Goal: Ask a question

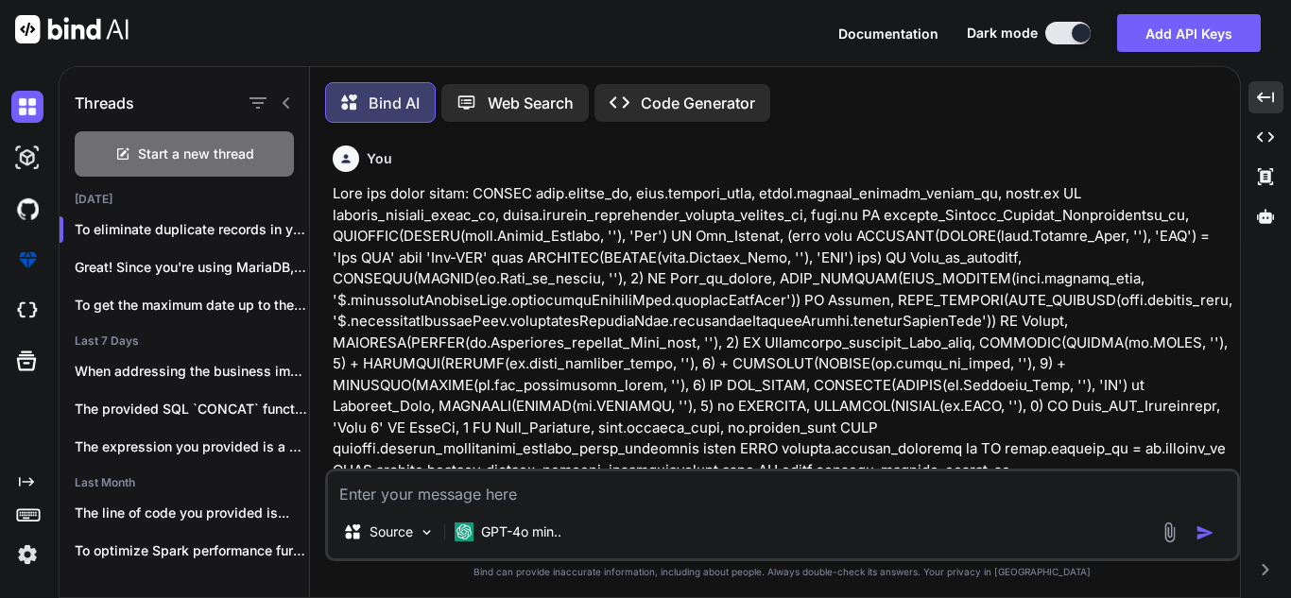
click at [228, 145] on span "Start a new thread" at bounding box center [196, 154] width 116 height 19
type textarea "x"
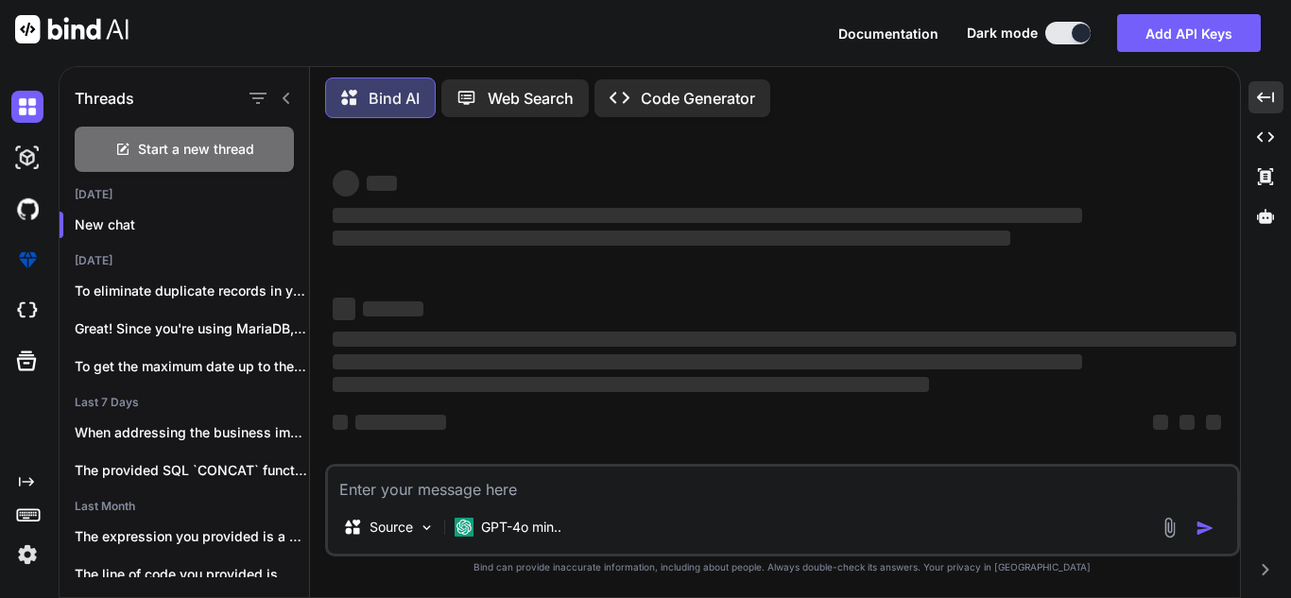
click at [526, 479] on textarea at bounding box center [782, 484] width 909 height 34
type textarea "I"
type textarea "x"
type textarea "I"
type textarea "x"
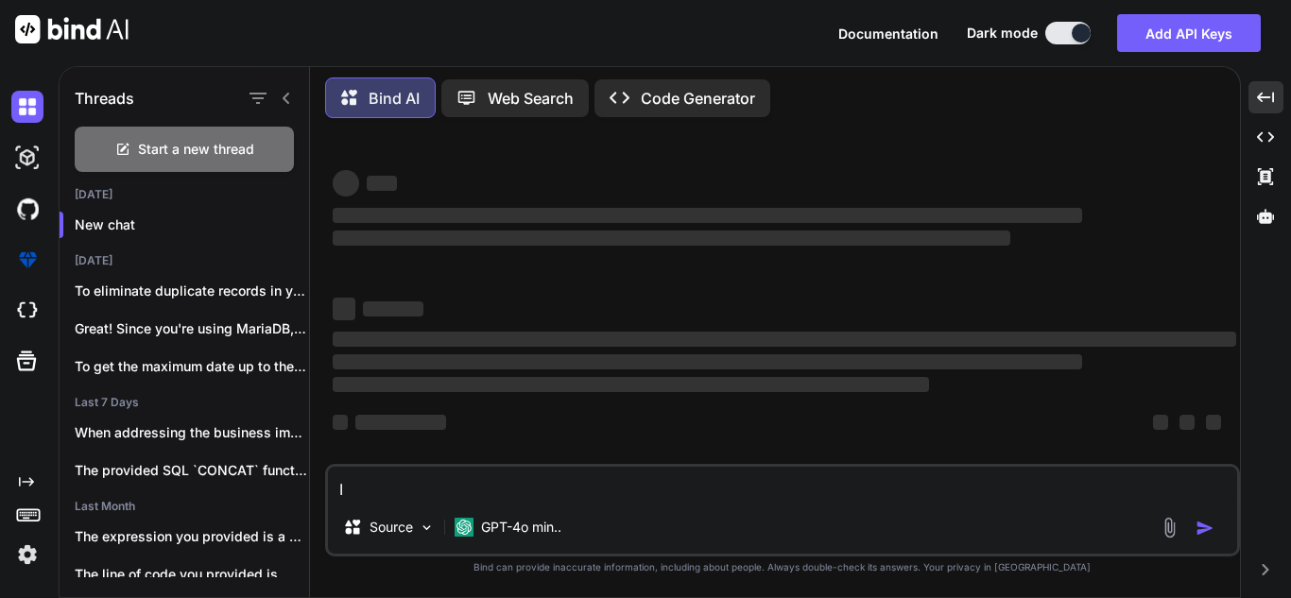
type textarea "I h"
type textarea "x"
type textarea "I ha"
type textarea "x"
type textarea "I hav"
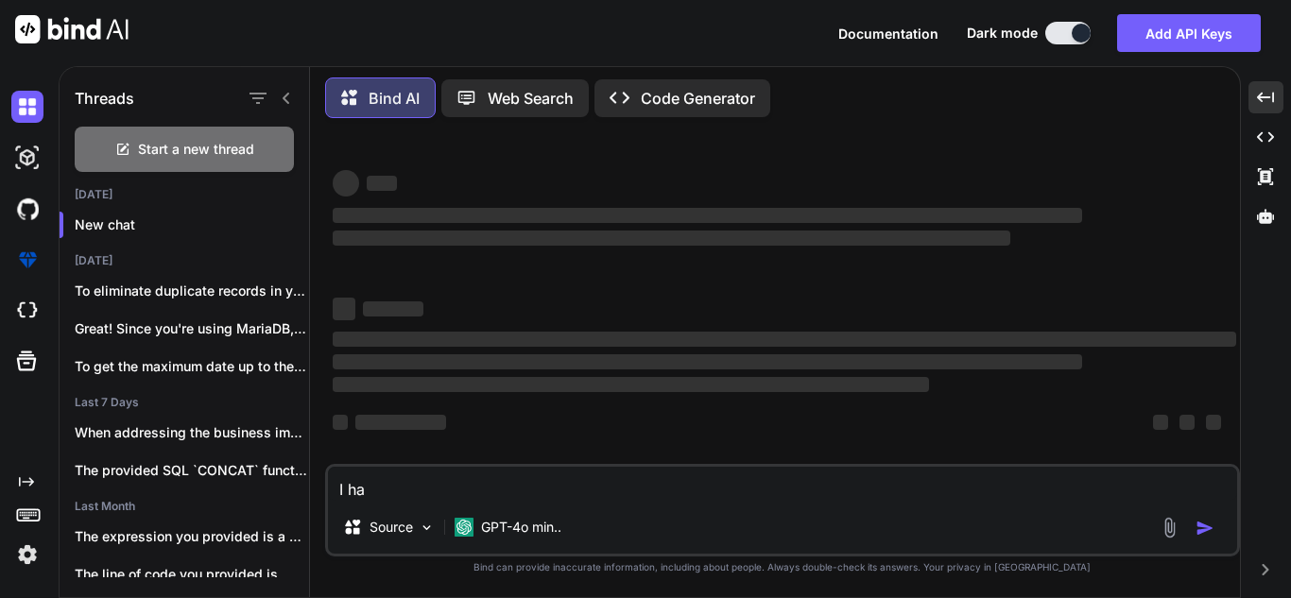
type textarea "x"
type textarea "I have"
type textarea "x"
type textarea "I have"
type textarea "x"
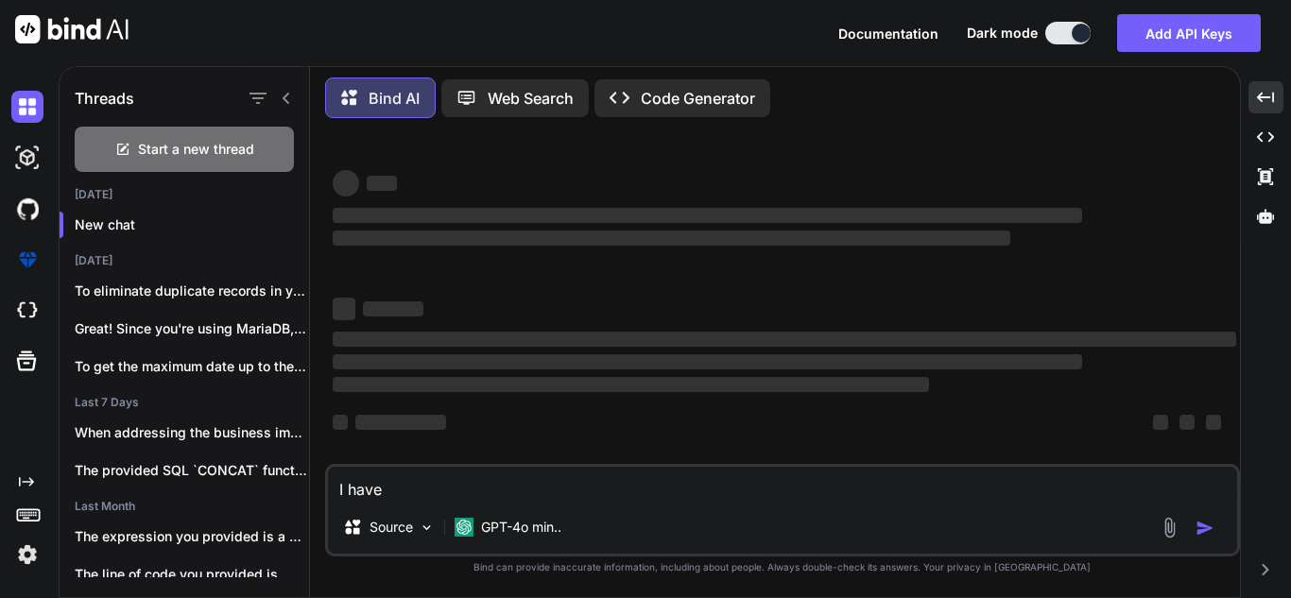
type textarea "I have t"
type textarea "x"
type textarea "I have th"
type textarea "x"
type textarea "I have thi"
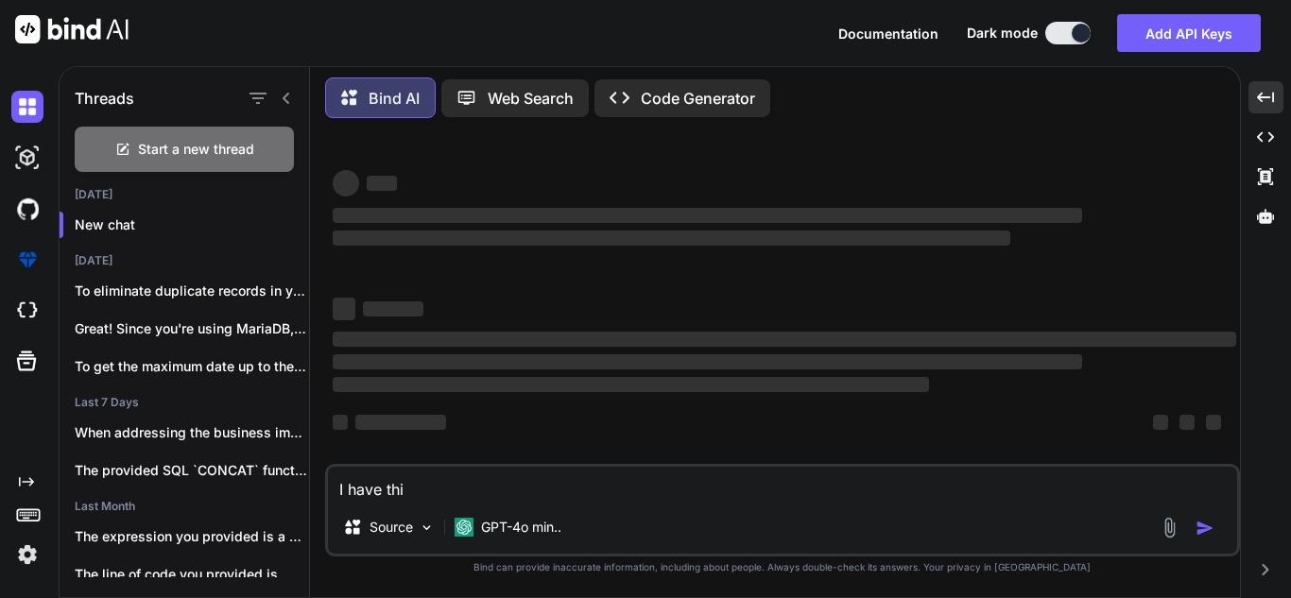
type textarea "x"
type textarea "I have this"
type textarea "x"
type textarea "I have this"
type textarea "x"
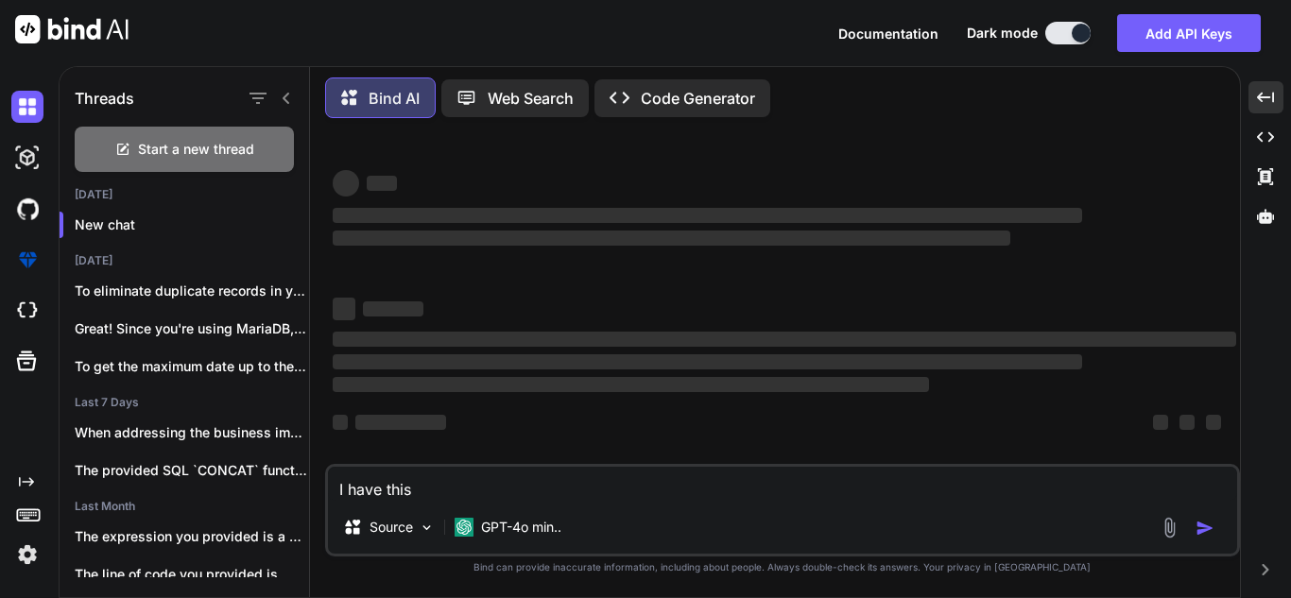
type textarea "I have this q"
type textarea "x"
type textarea "I have this qu"
type textarea "x"
type textarea "I have this que"
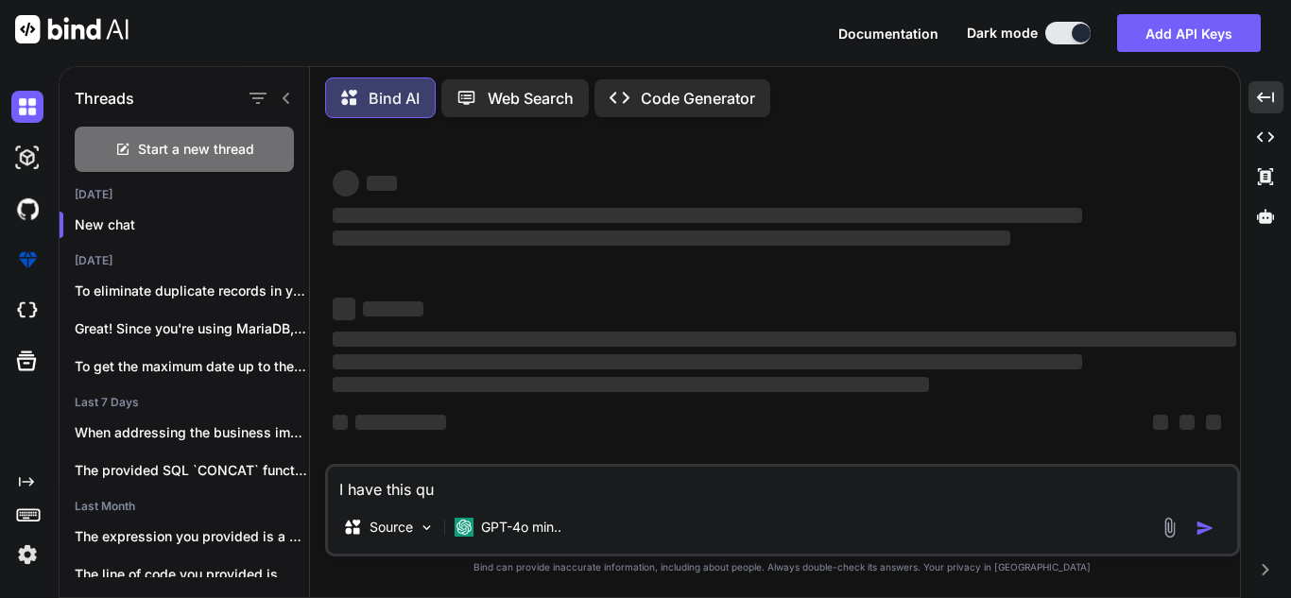
type textarea "x"
type textarea "I have this quer"
type textarea "x"
type textarea "I have this query"
type textarea "x"
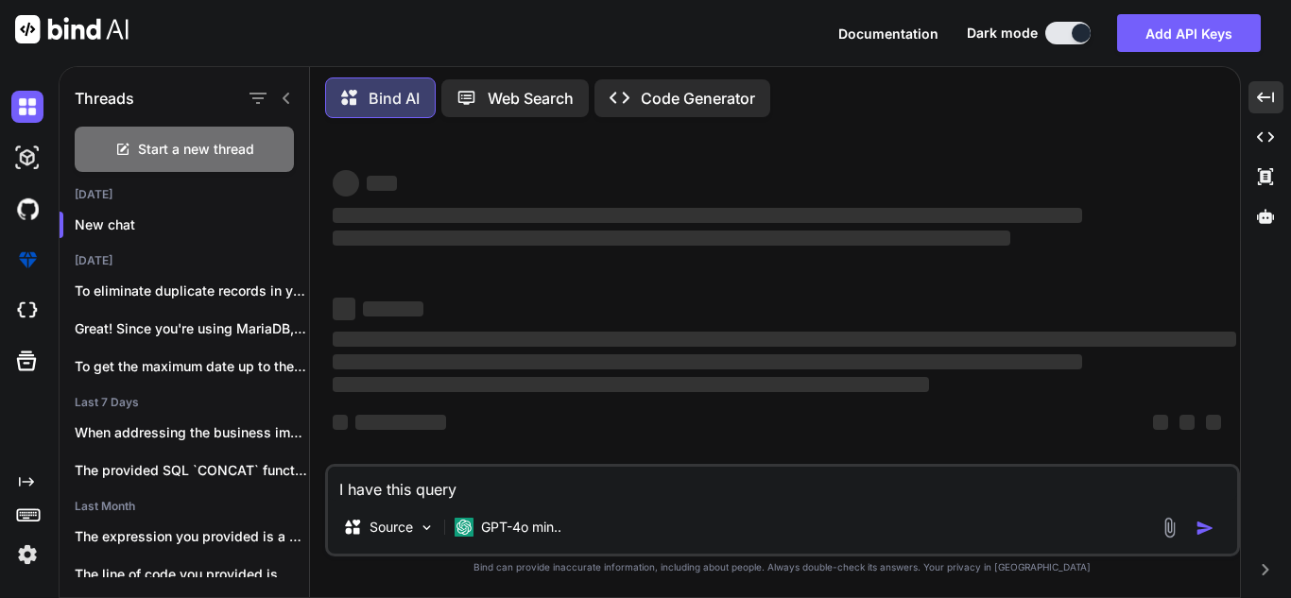
type textarea "I have this query:"
type textarea "x"
type textarea "I have this query:"
type textarea "x"
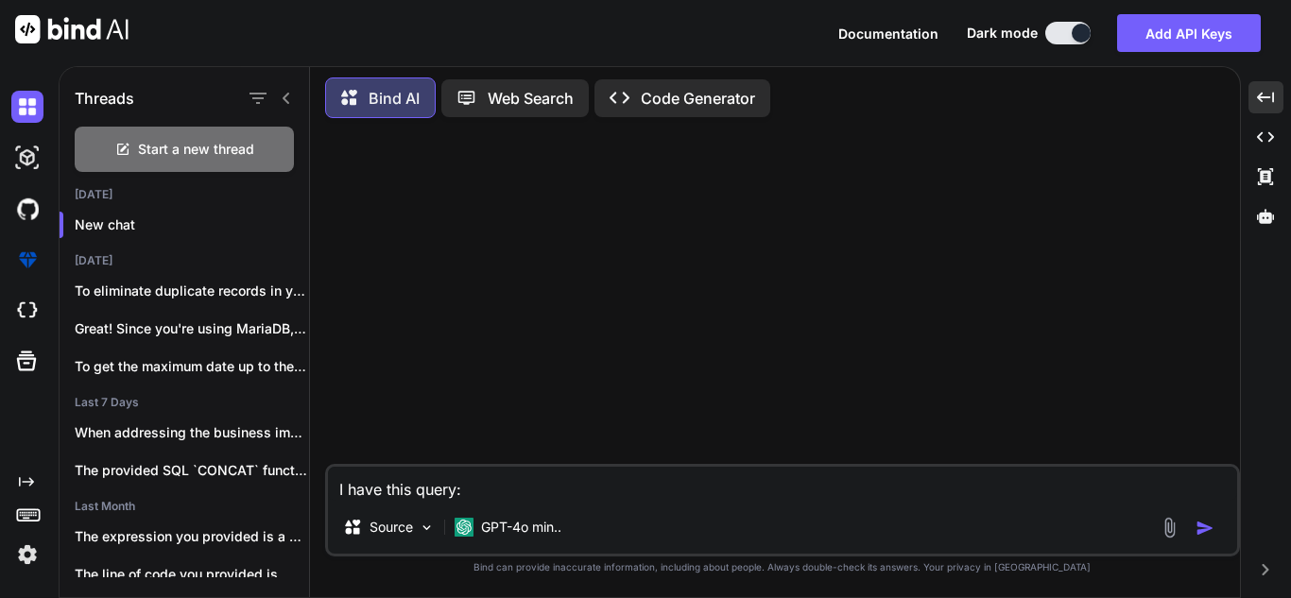
paste textarea "fromunixtime(startts + answer) AS generated_date"
type textarea "I have this query: fromunixtime(startts + answer) AS generated_date"
type textarea "x"
type textarea "I have this query: fromunixtime(startts + answer) AS generated_date a"
type textarea "x"
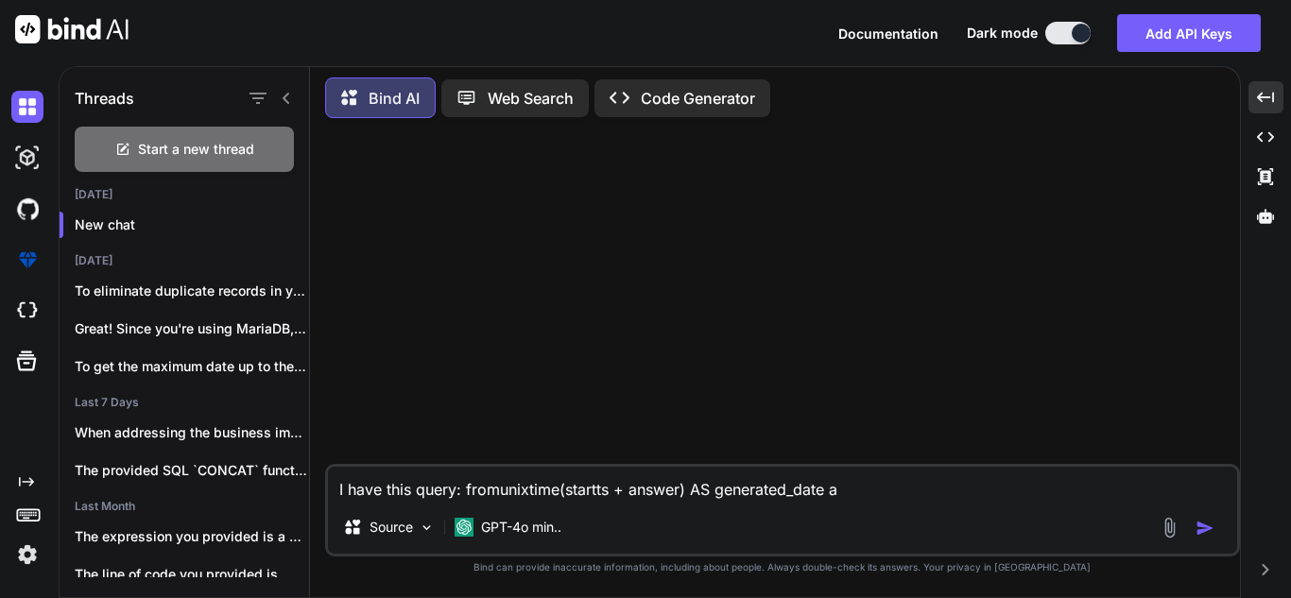
type textarea "I have this query: fromunixtime(startts + answer) AS generated_date an"
type textarea "x"
type textarea "I have this query: fromunixtime(startts + answer) AS generated_date and"
type textarea "x"
type textarea "I have this query: fromunixtime(startts + answer) AS generated_date and"
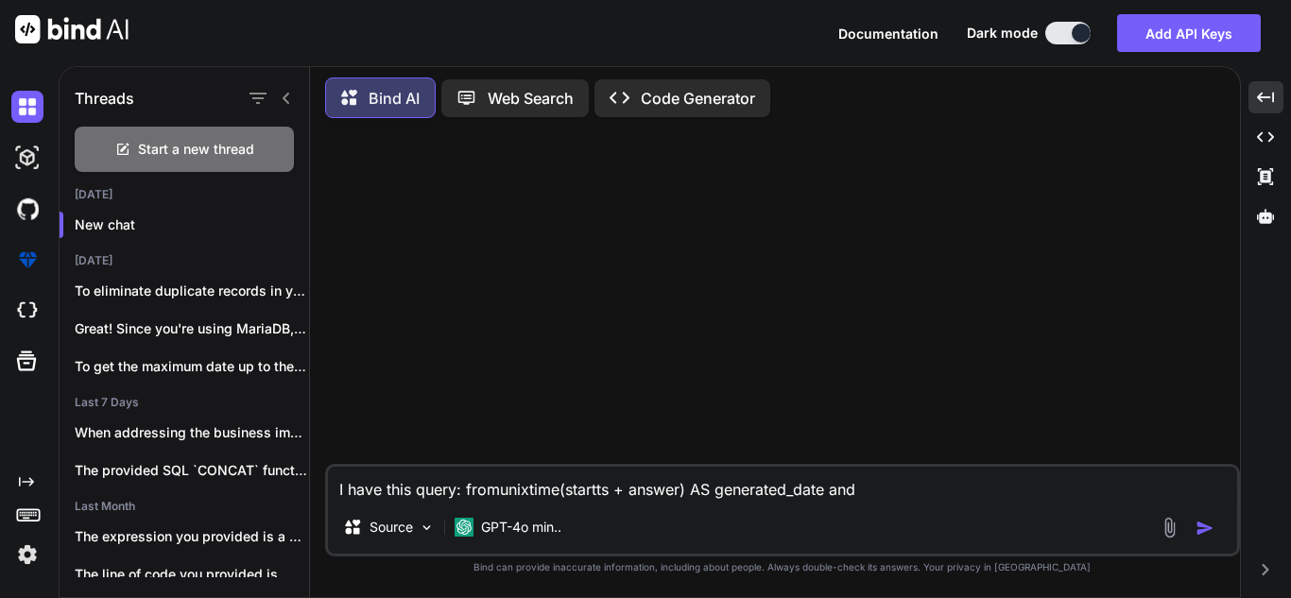
type textarea "x"
type textarea "I have this query: fromunixtime(startts + answer) AS generated_date and I"
type textarea "x"
type textarea "I have this query: fromunixtime(startts + answer) AS generated_date and I"
type textarea "x"
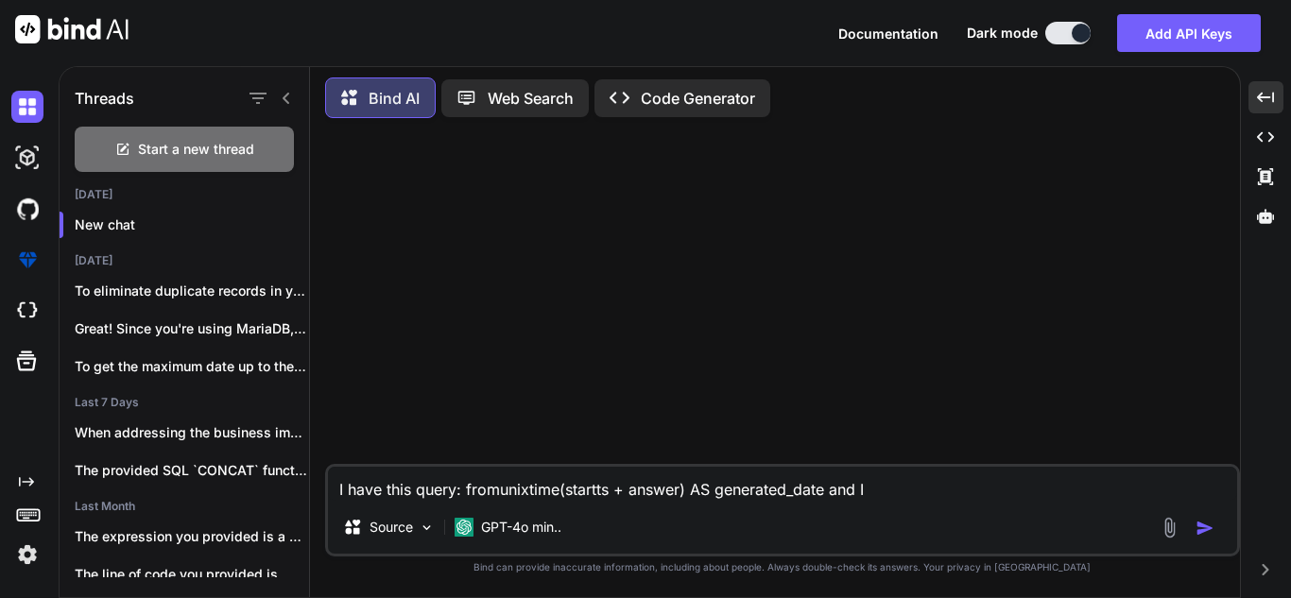
type textarea "I have this query: fromunixtime(startts + answer) AS generated_date and I w"
type textarea "x"
type textarea "I have this query: fromunixtime(startts + answer) AS generated_date and I wa"
type textarea "x"
type textarea "I have this query: fromunixtime(startts + answer) AS generated_date and I wan"
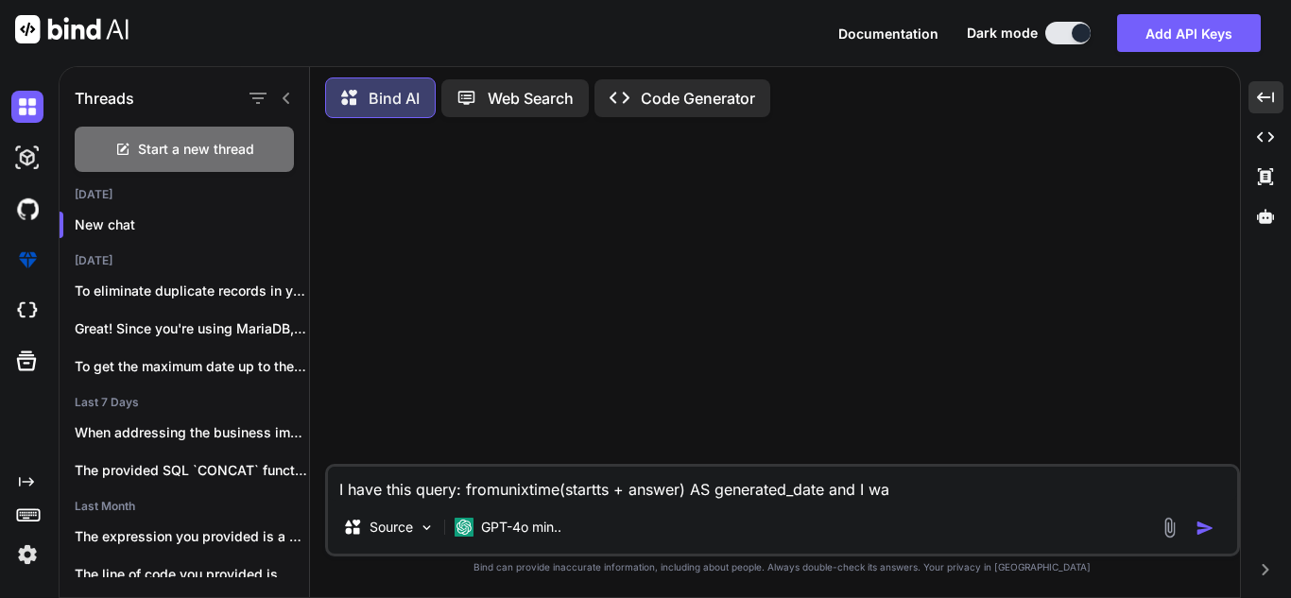
type textarea "x"
type textarea "I have this query: fromunixtime(startts + answer) AS generated_date and I want"
type textarea "x"
type textarea "I have this query: fromunixtime(startts + answer) AS generated_date and I want"
type textarea "x"
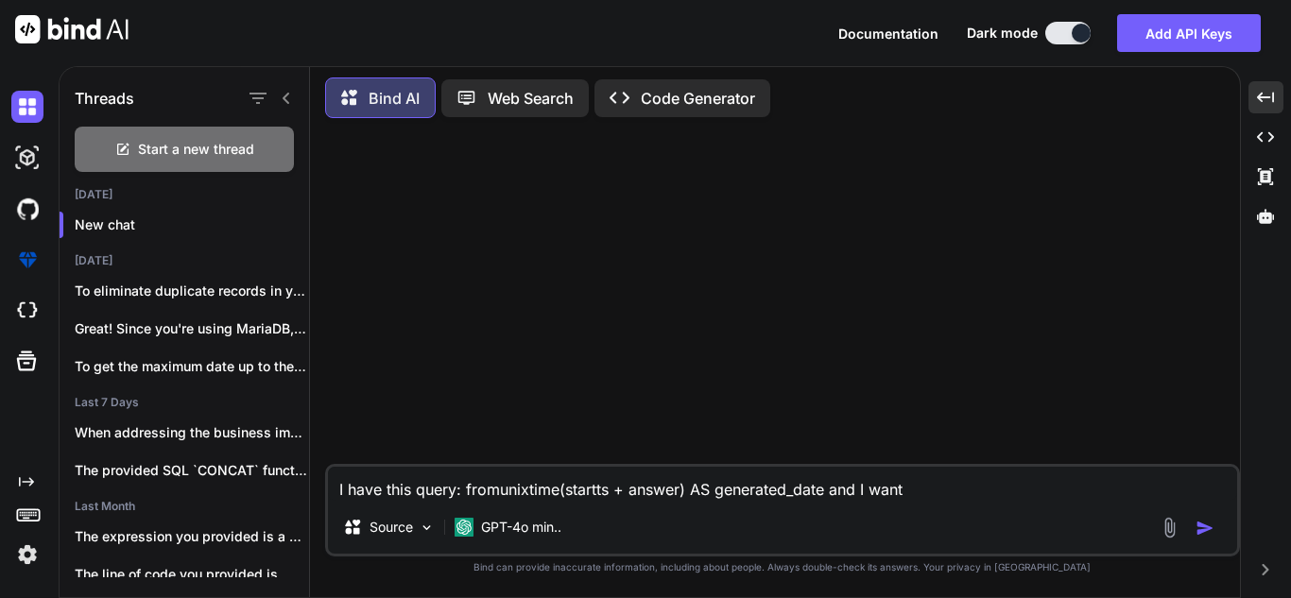
type textarea "I have this query: fromunixtime(startts + answer) AS generated_date and I want t"
type textarea "x"
type textarea "I have this query: fromunixtime(startts + answer) AS generated_date and I want …"
type textarea "x"
type textarea "I have this query: fromunixtime(startts + answer) AS generated_date and I want …"
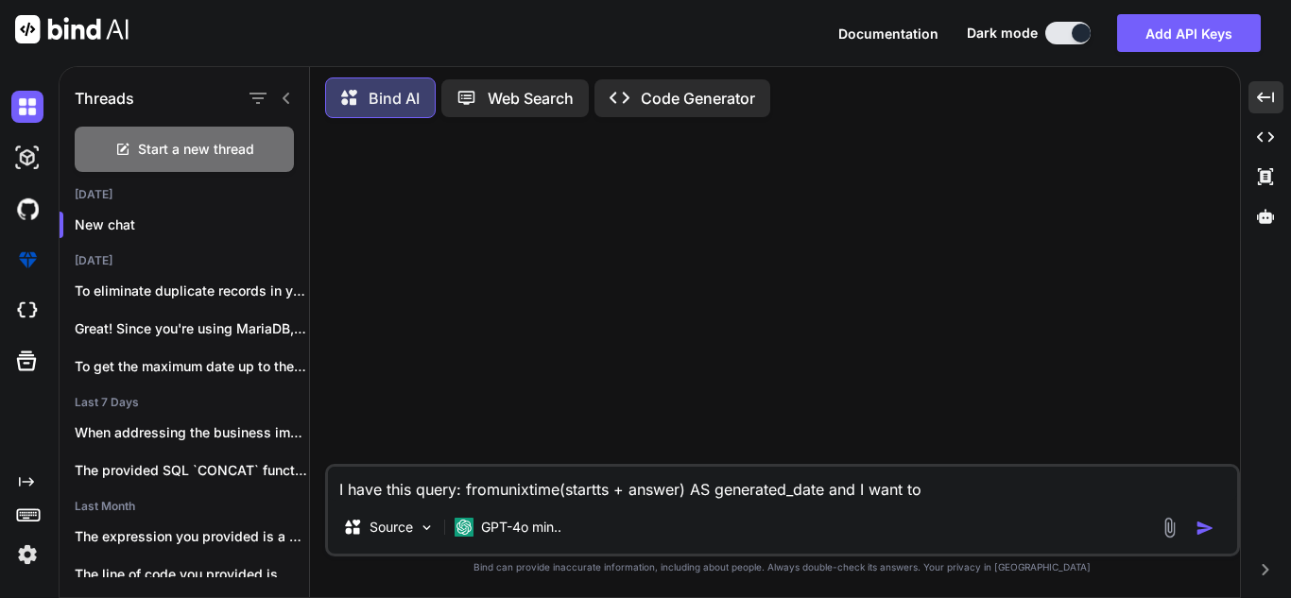
type textarea "x"
type textarea "I have this query: fromunixtime(startts + answer) AS generated_date and I want …"
type textarea "x"
type textarea "I have this query: fromunixtime(startts + answer) AS generated_date and I want …"
type textarea "x"
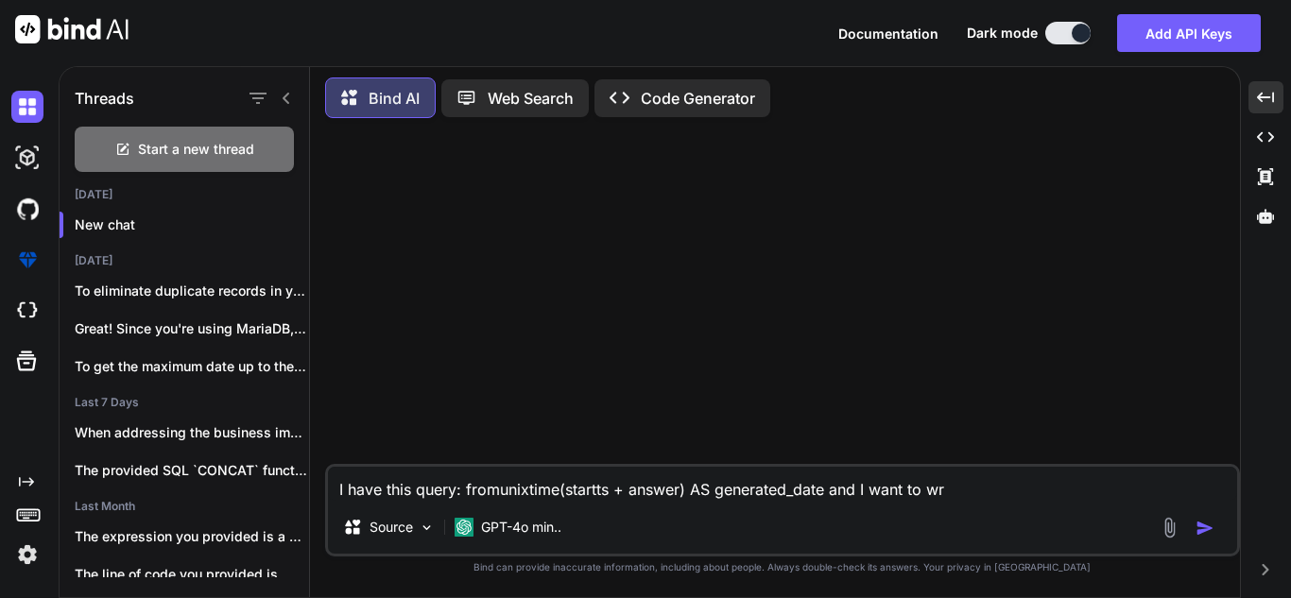
type textarea "I have this query: fromunixtime(startts + answer) AS generated_date and I want …"
type textarea "x"
type textarea "I have this query: fromunixtime(startts + answer) AS generated_date and I want …"
type textarea "x"
type textarea "I have this query: fromunixtime(startts + answer) AS generated_date and I want …"
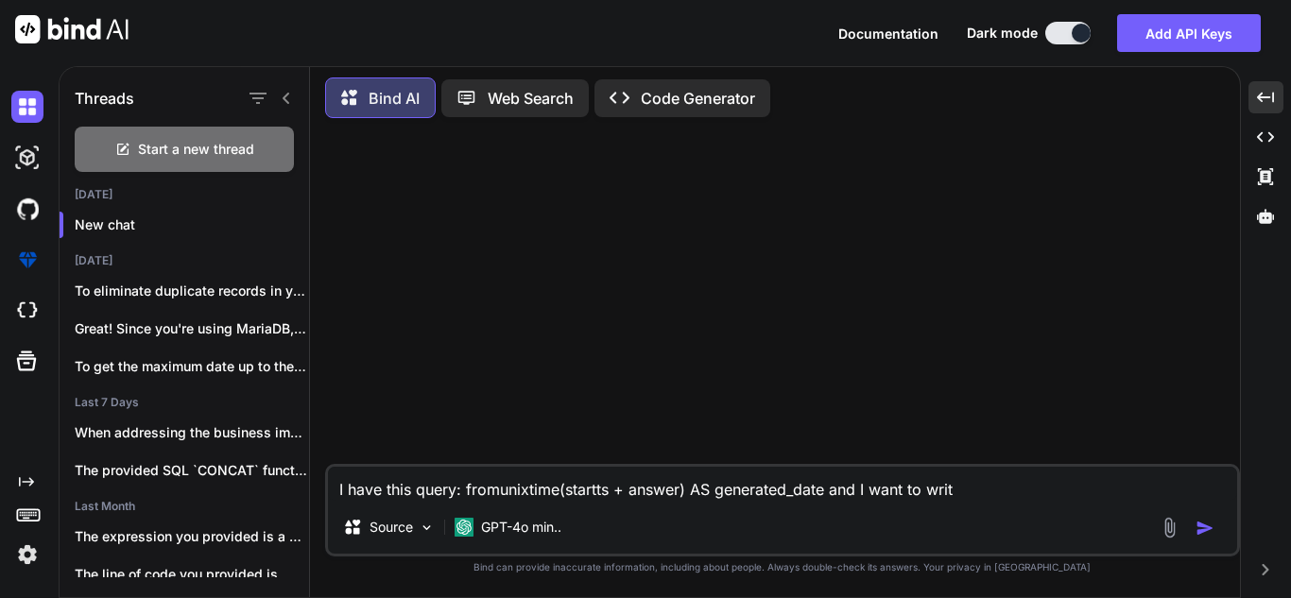
type textarea "x"
type textarea "I have this query: fromunixtime(startts + answer) AS generated_date and I want …"
type textarea "x"
type textarea "I have this query: fromunixtime(startts + answer) AS generated_date and I want …"
type textarea "x"
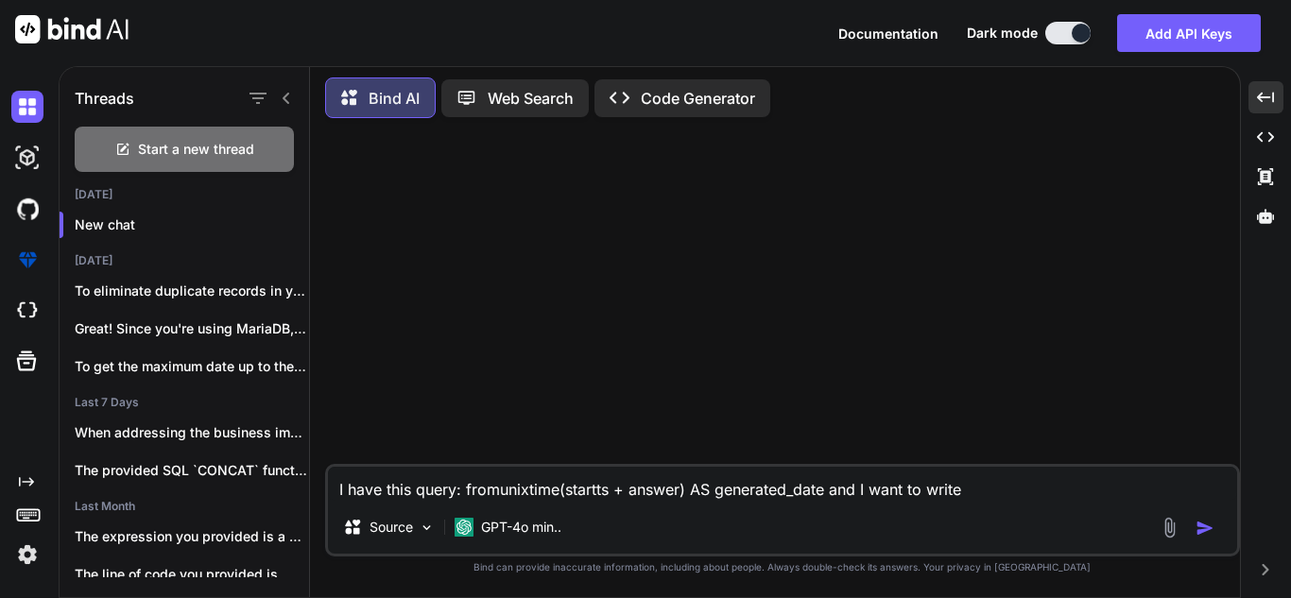
type textarea "I have this query: fromunixtime(startts + answer) AS generated_date and I want …"
type textarea "x"
type textarea "I have this query: fromunixtime(startts + answer) AS generated_date and I want …"
type textarea "x"
type textarea "I have this query: fromunixtime(startts + answer) AS generated_date and I want …"
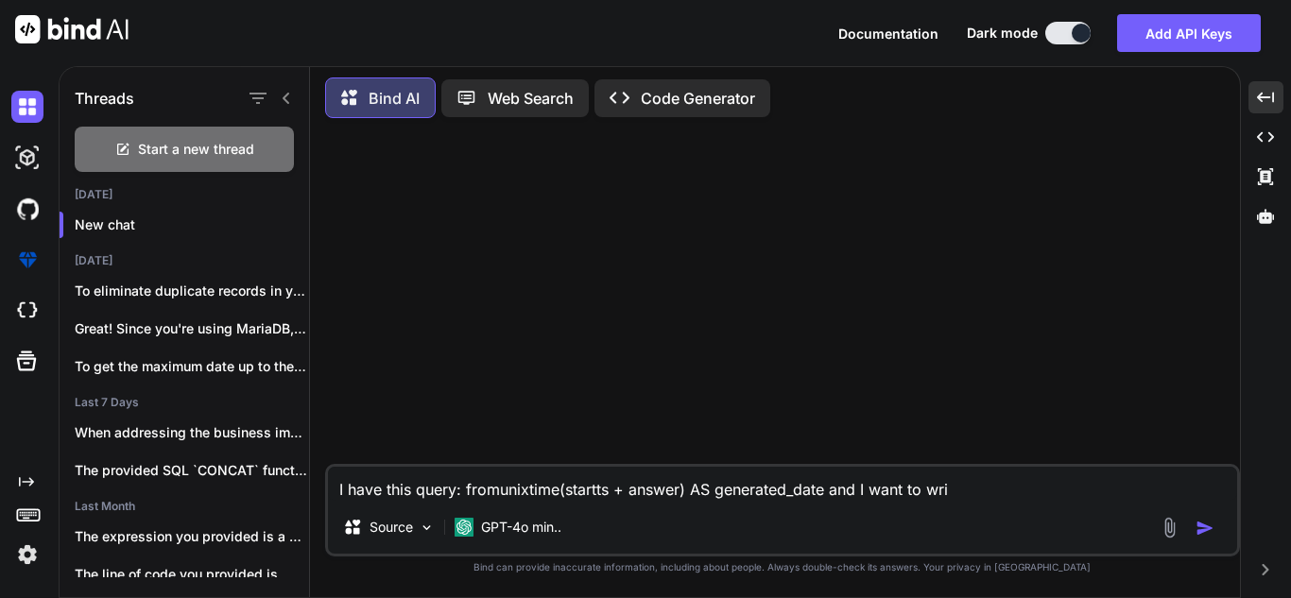
type textarea "x"
type textarea "I have this query: fromunixtime(startts + answer) AS generated_date and I want …"
type textarea "x"
type textarea "I have this query: fromunixtime(startts + answer) AS generated_date and I want …"
type textarea "x"
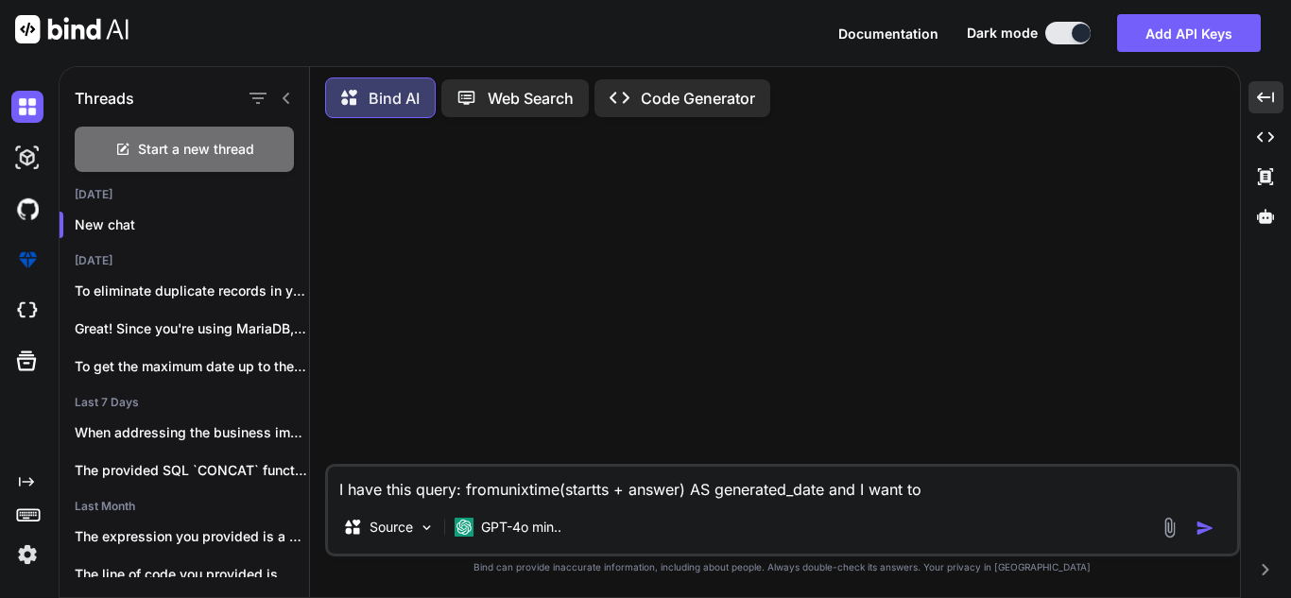
type textarea "I have this query: fromunixtime(startts + answer) AS generated_date and I want …"
type textarea "x"
type textarea "I have this query: fromunixtime(startts + answer) AS generated_date and I want t"
type textarea "x"
type textarea "I have this query: fromunixtime(startts + answer) AS generated_date and I want"
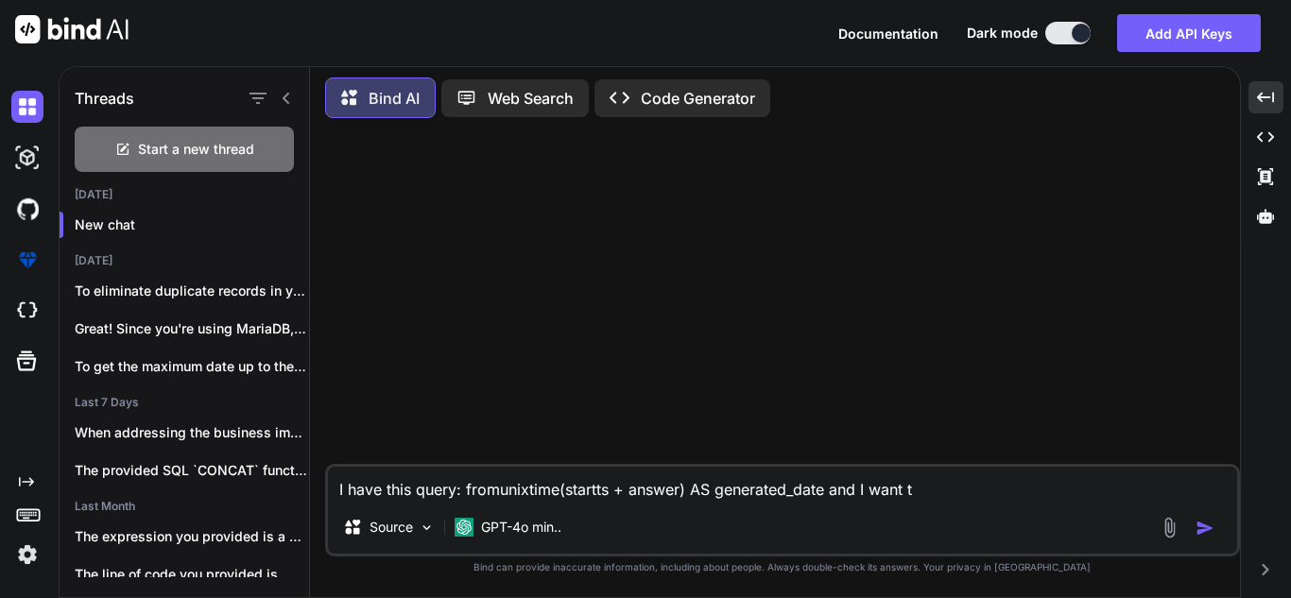
type textarea "x"
type textarea "I have this query: fromunixtime(startts + answer) AS generated_date and I want"
type textarea "x"
type textarea "I have this query: fromunixtime(startts + answer) AS generated_date and I wan"
type textarea "x"
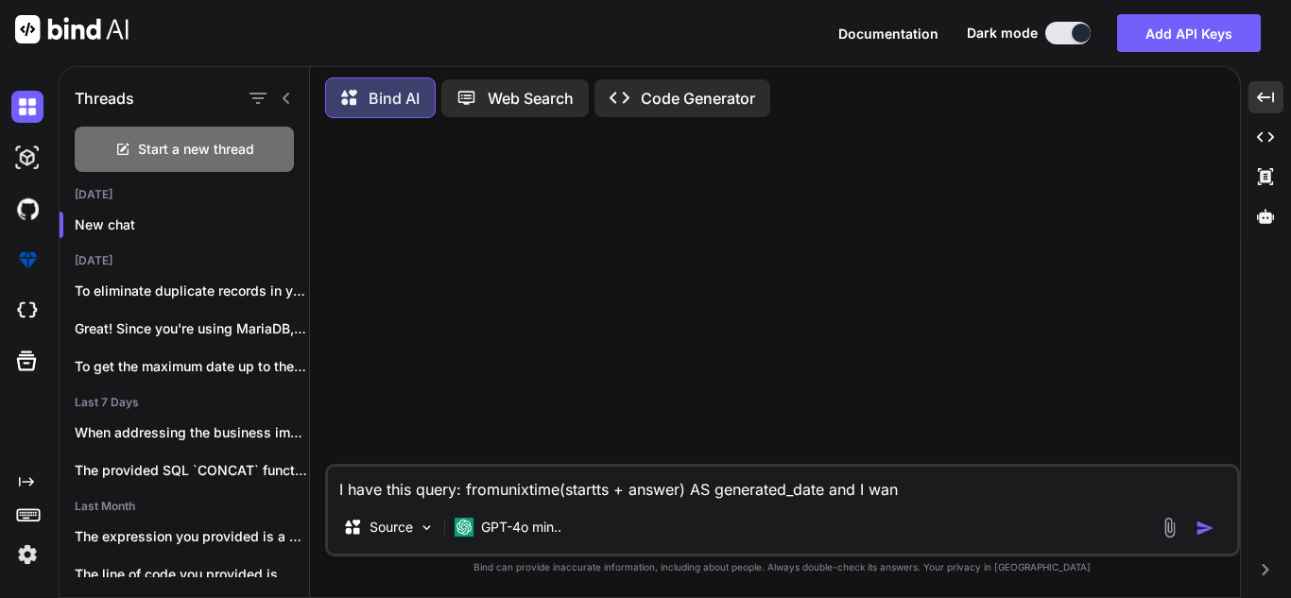
type textarea "I have this query: fromunixtime(startts + answer) AS generated_date and I wa"
type textarea "x"
type textarea "I have this query: fromunixtime(startts + answer) AS generated_date and I w"
type textarea "x"
type textarea "I have this query: fromunixtime(startts + answer) AS generated_date and I"
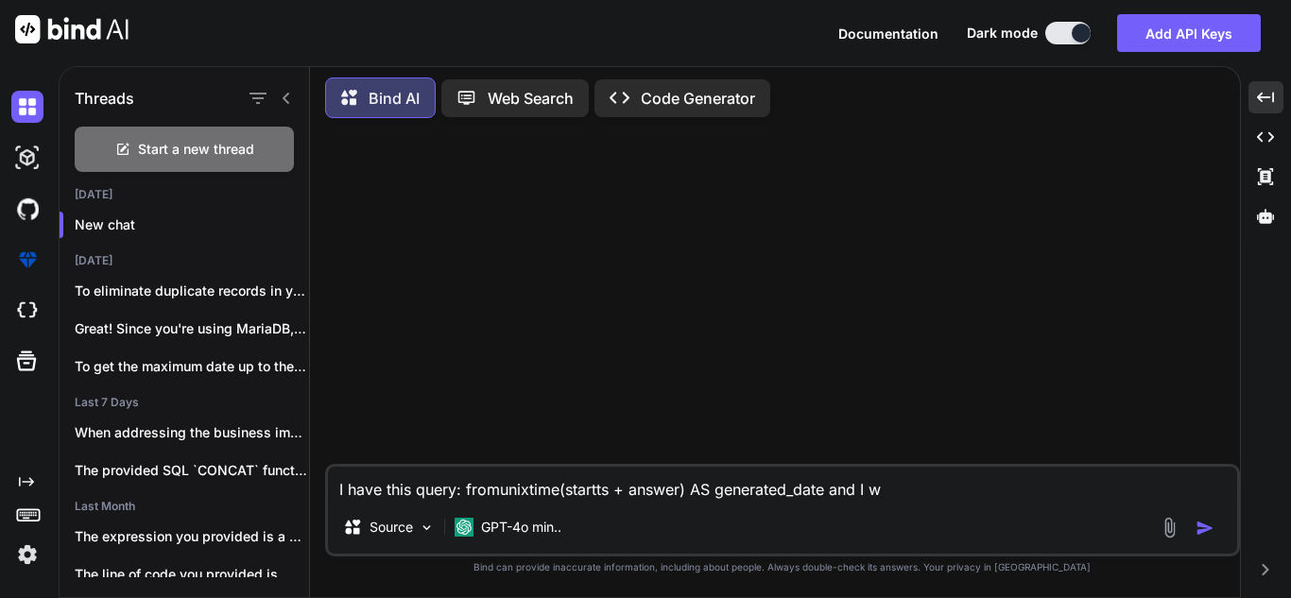
type textarea "x"
type textarea "I have this query: fromunixtime(startts + answer) AS generated_date and I"
type textarea "x"
type textarea "I have this query: fromunixtime(startts + answer) AS generated_date and"
type textarea "x"
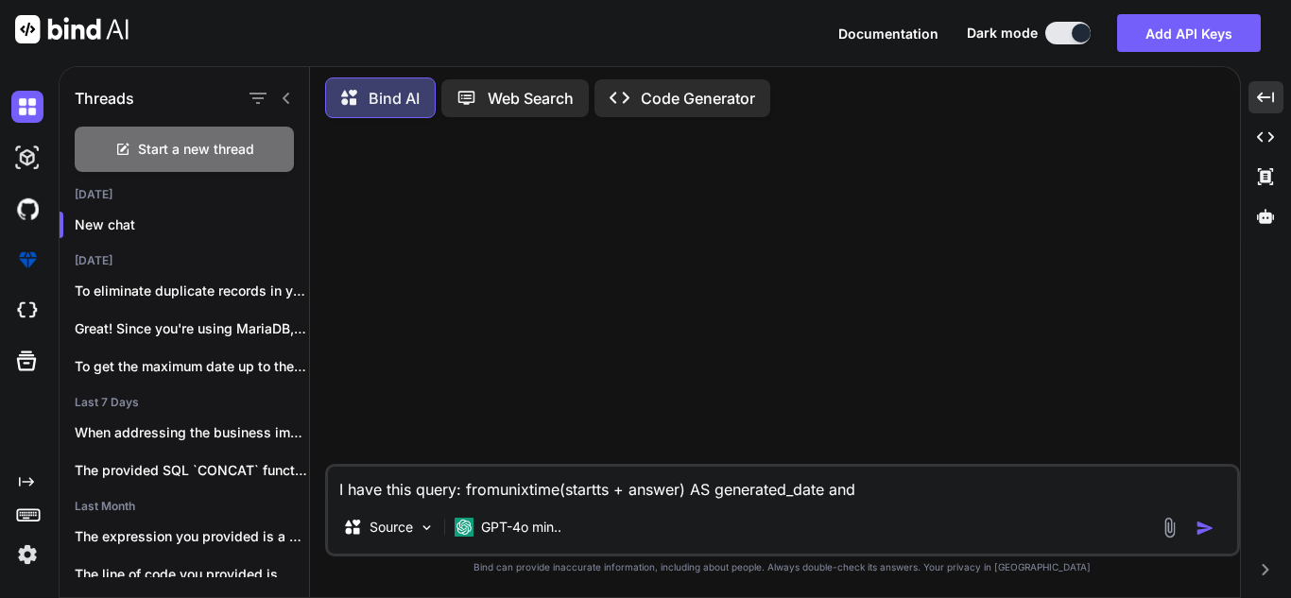
type textarea "I have this query: fromunixtime(startts + answer) AS generated_date and"
type textarea "x"
type textarea "I have this query: fromunixtime(startts + answer) AS generated_date an"
type textarea "x"
type textarea "I have this query: fromunixtime(startts + answer) AS generated_date a"
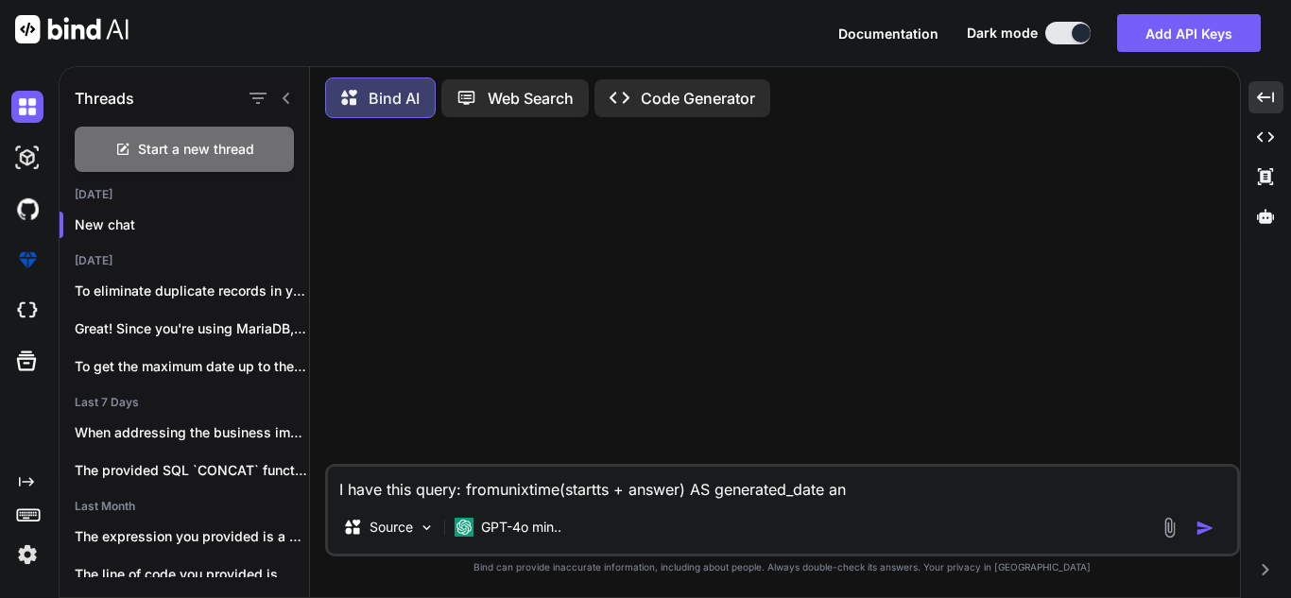
type textarea "x"
type textarea "I have this query: fromunixtime(startts + answer) AS generated_date"
type textarea "x"
type textarea "I have this query: fromunixtime(startts + answer) AS generated_date"
type textarea "x"
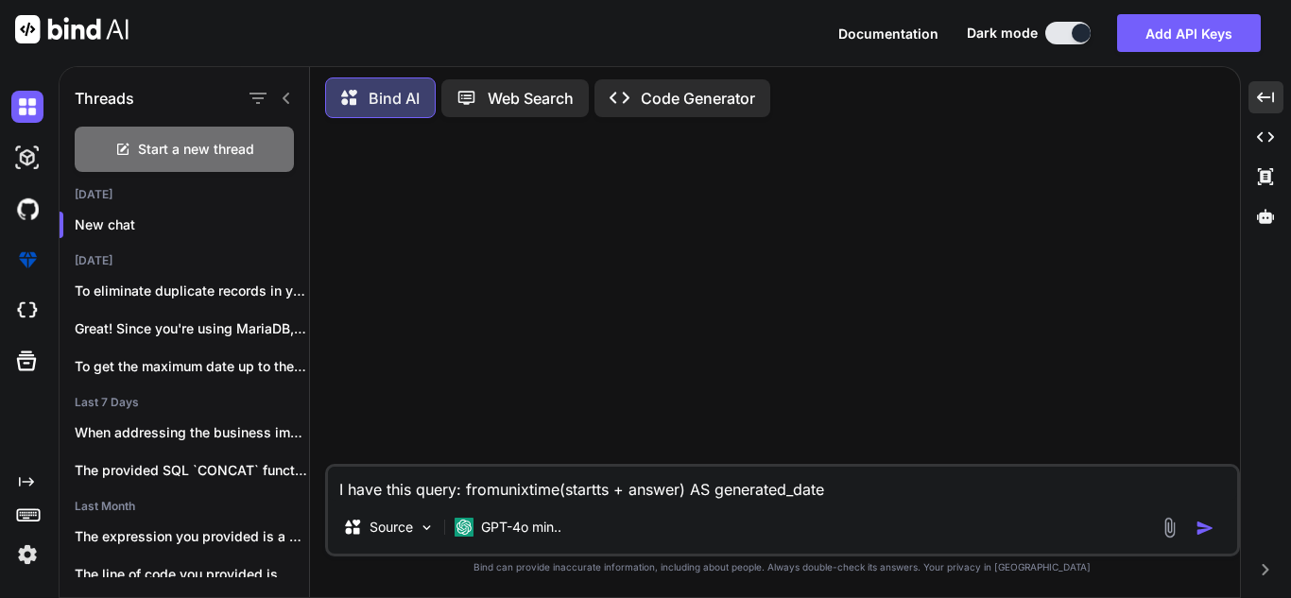
type textarea "I have this query: fromunixtime(startts + answer) AS generated_date"
type textarea "x"
type textarea "I have this query: fromunixtime(startts + answer) AS generated_date w"
type textarea "x"
type textarea "I have this query: fromunixtime(startts + answer) AS generated_date wh"
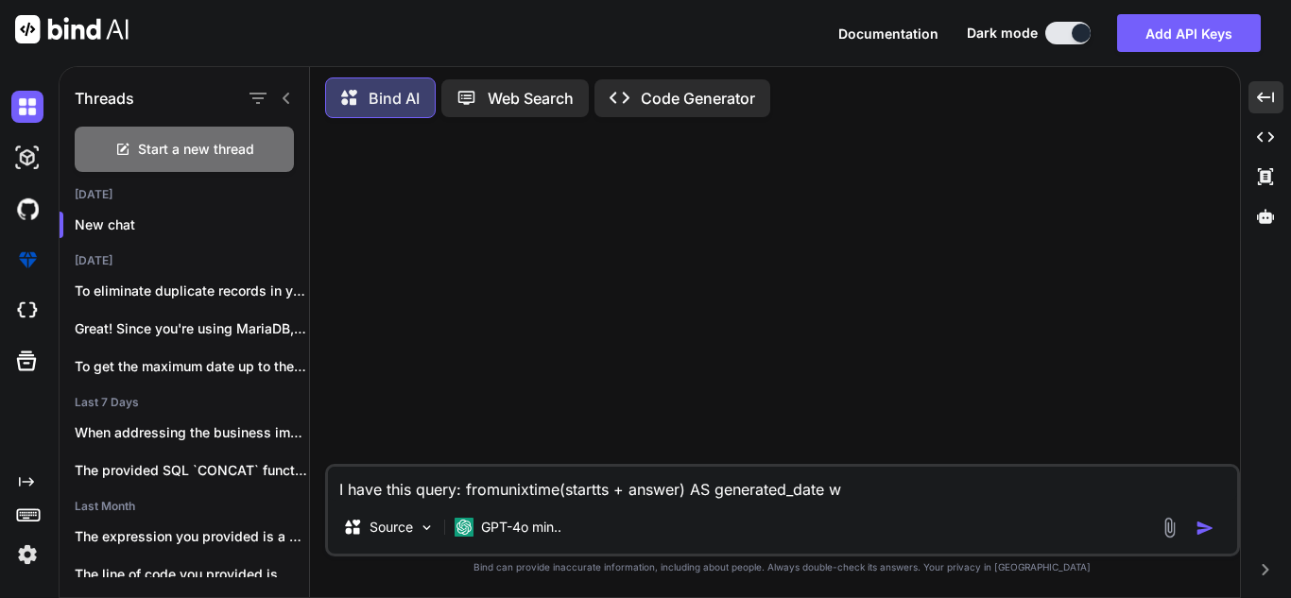
type textarea "x"
type textarea "I have this query: fromunixtime(startts + answer) AS generated_date whe"
type textarea "x"
type textarea "I have this query: fromunixtime(startts + answer) AS generated_date wher"
type textarea "x"
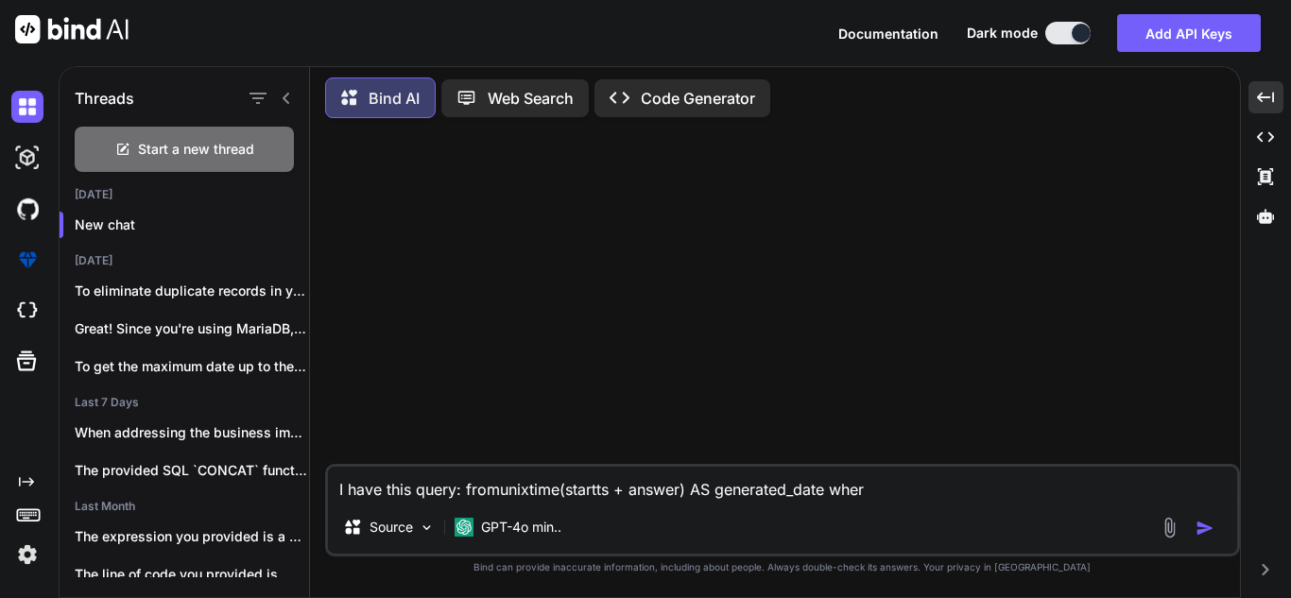
type textarea "I have this query: fromunixtime(startts + answer) AS generated_date where"
type textarea "x"
type textarea "I have this query: fromunixtime(startts + answer) AS generated_date where"
type textarea "x"
type textarea "I have this query: fromunixtime(startts + answer) AS generated_date where s"
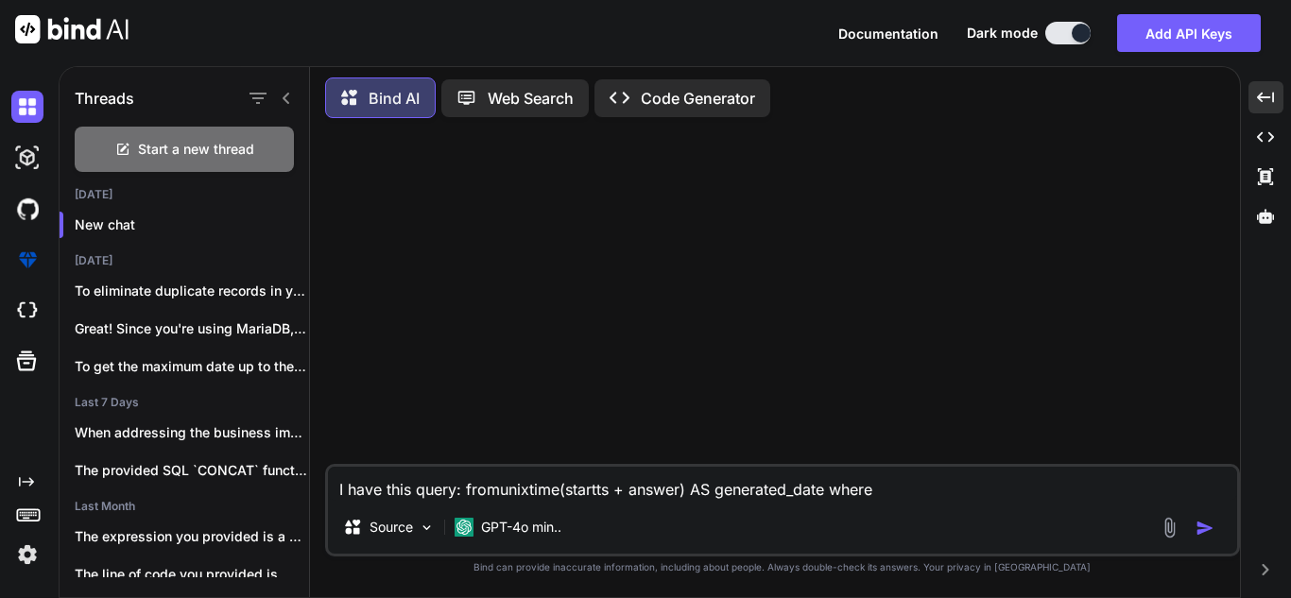
type textarea "x"
type textarea "I have this query: fromunixtime(startts + answer) AS generated_date where st"
type textarea "x"
type textarea "I have this query: fromunixtime(startts + answer) AS generated_date where sta"
type textarea "x"
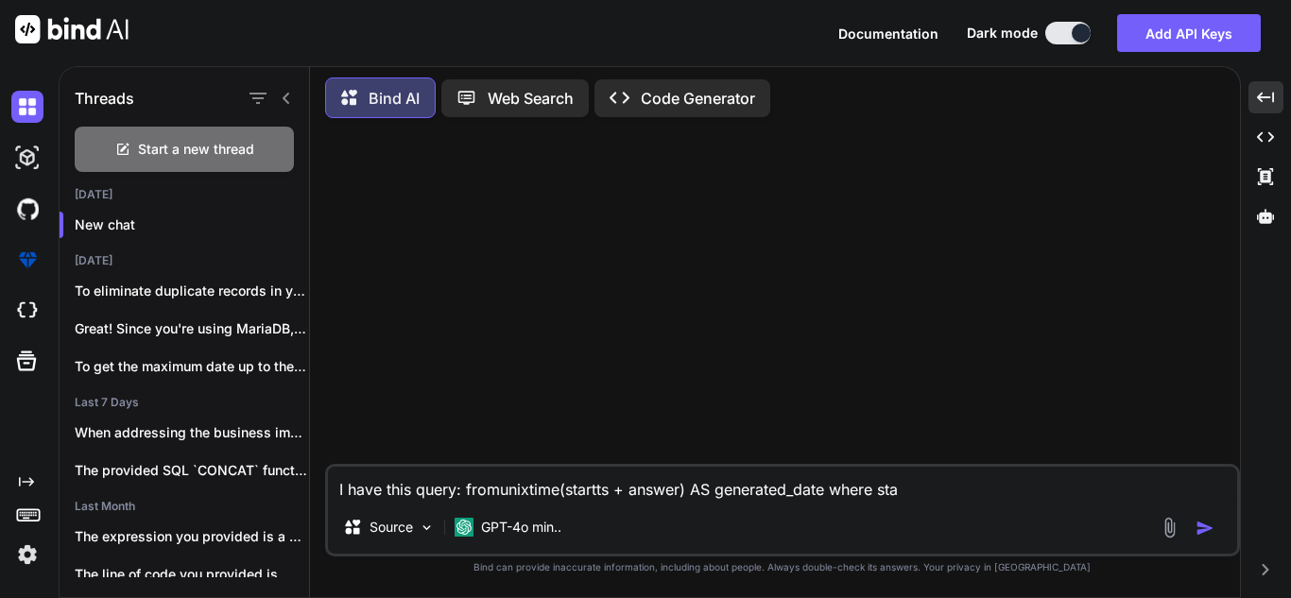
type textarea "I have this query: fromunixtime(startts + answer) AS generated_date where star"
type textarea "x"
type textarea "I have this query: fromunixtime(startts + answer) AS generated_date where start"
type textarea "x"
type textarea "I have this query: fromunixtime(startts + answer) AS generated_date where starts"
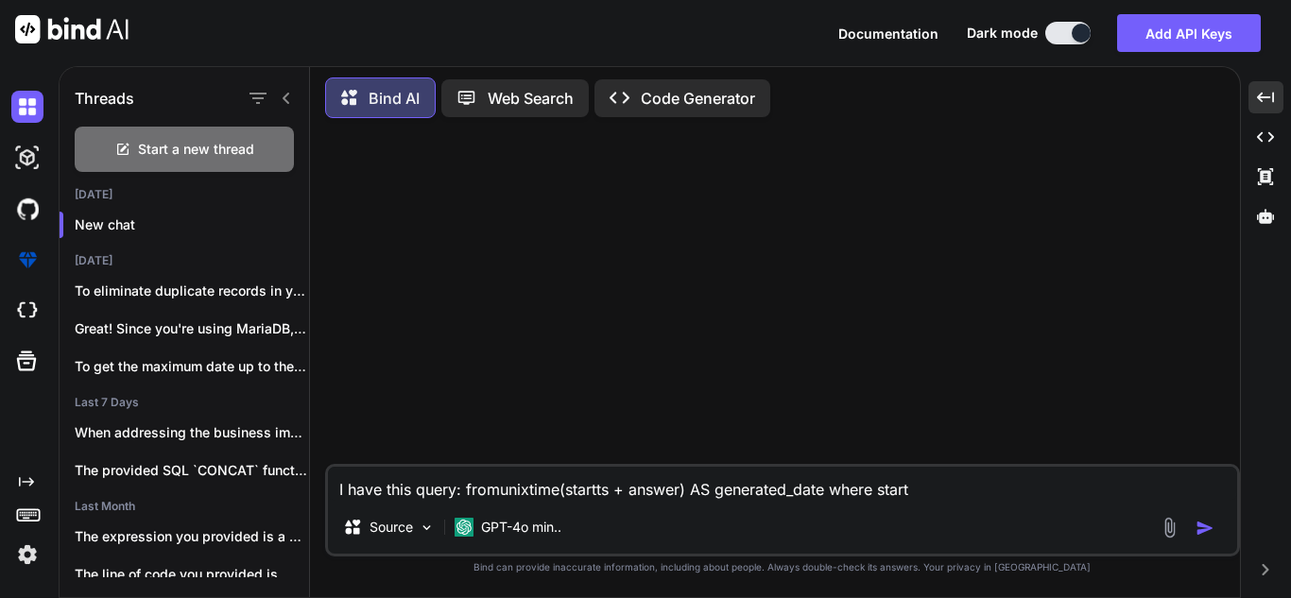
type textarea "x"
type textarea "I have this query: fromunixtime(startts + answer) AS generated_date where start"
type textarea "x"
type textarea "I have this query: fromunixtime(startts + answer) AS generated_date where [PERS…"
type textarea "x"
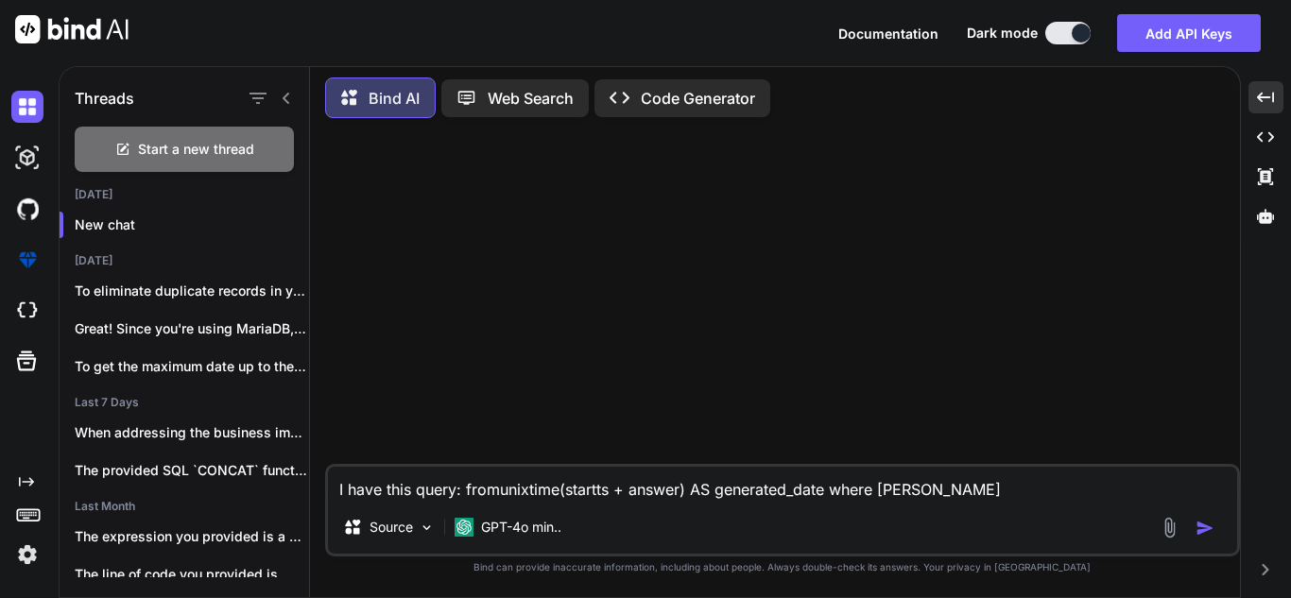
type textarea "I have this query: fromunixtime(startts + answer) AS generated_date where start…"
type textarea "x"
type textarea "I have this query: fromunixtime(startts + answer) AS generated_date where start…"
type textarea "x"
type textarea "I have this query: fromunixtime(startts + answer) AS generated_date where start…"
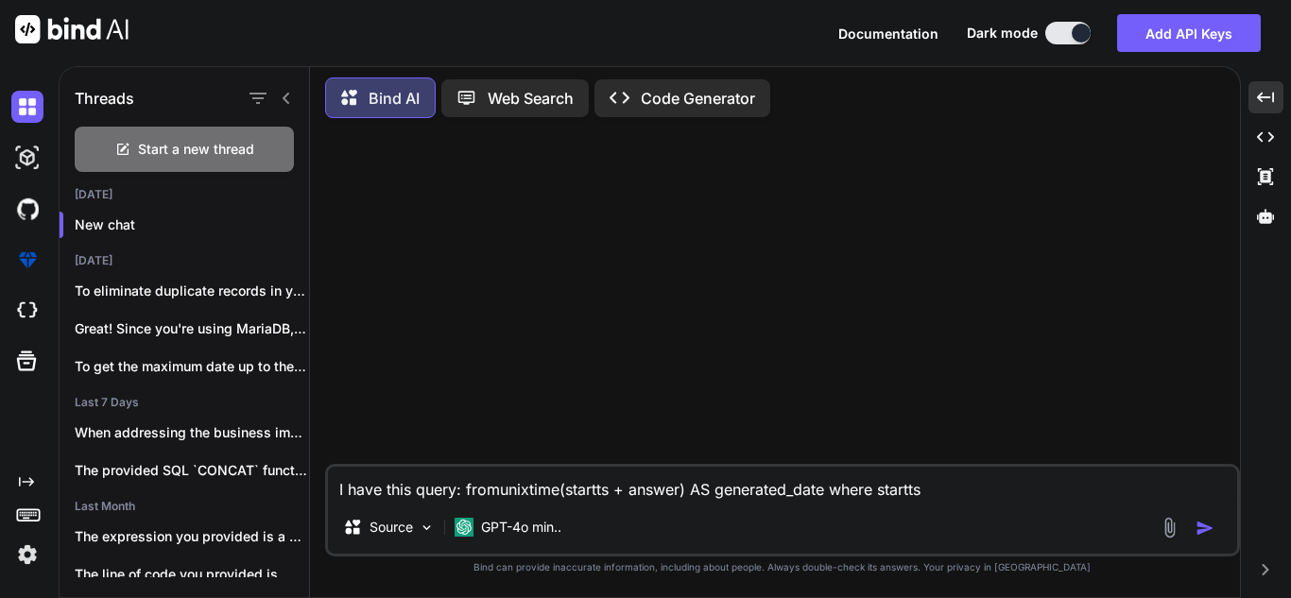
type textarea "x"
type textarea "I have this query: fromunixtime(startts + answer) AS generated_date where start…"
type textarea "x"
type textarea "I have this query: fromunixtime(startts + answer) AS generated_date where start…"
type textarea "x"
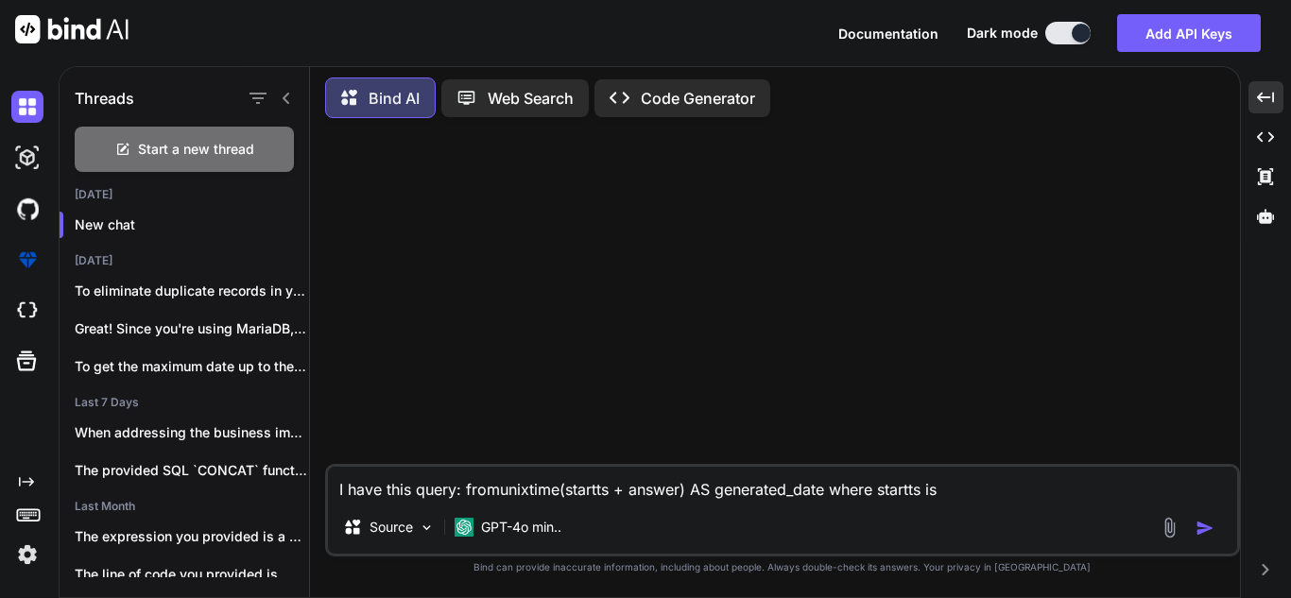
type textarea "I have this query: fromunixtime(startts + answer) AS generated_date where start…"
type textarea "x"
type textarea "I have this query: fromunixtime(startts + answer) AS generated_date where start…"
type textarea "x"
type textarea "I have this query: fromunixtime(startts + answer) AS generated_date where start…"
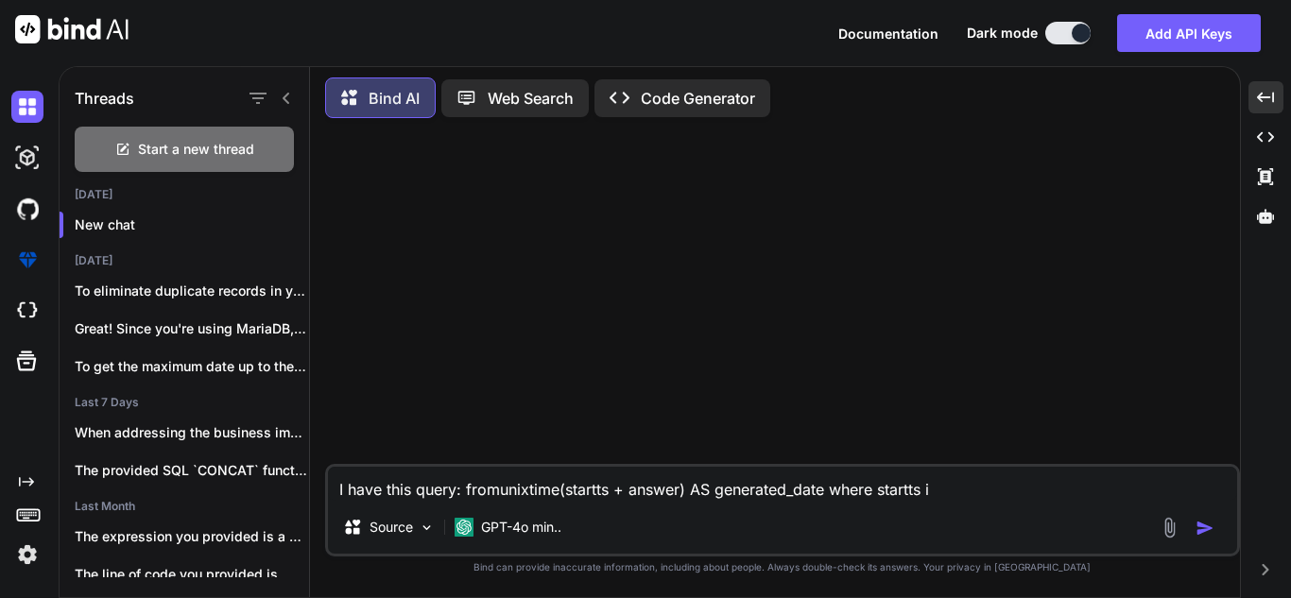
type textarea "x"
type textarea "I have this query: fromunixtime(startts + answer) AS generated_date where start…"
type textarea "x"
type textarea "I have this query: fromunixtime(startts + answer) AS generated_date where start…"
type textarea "x"
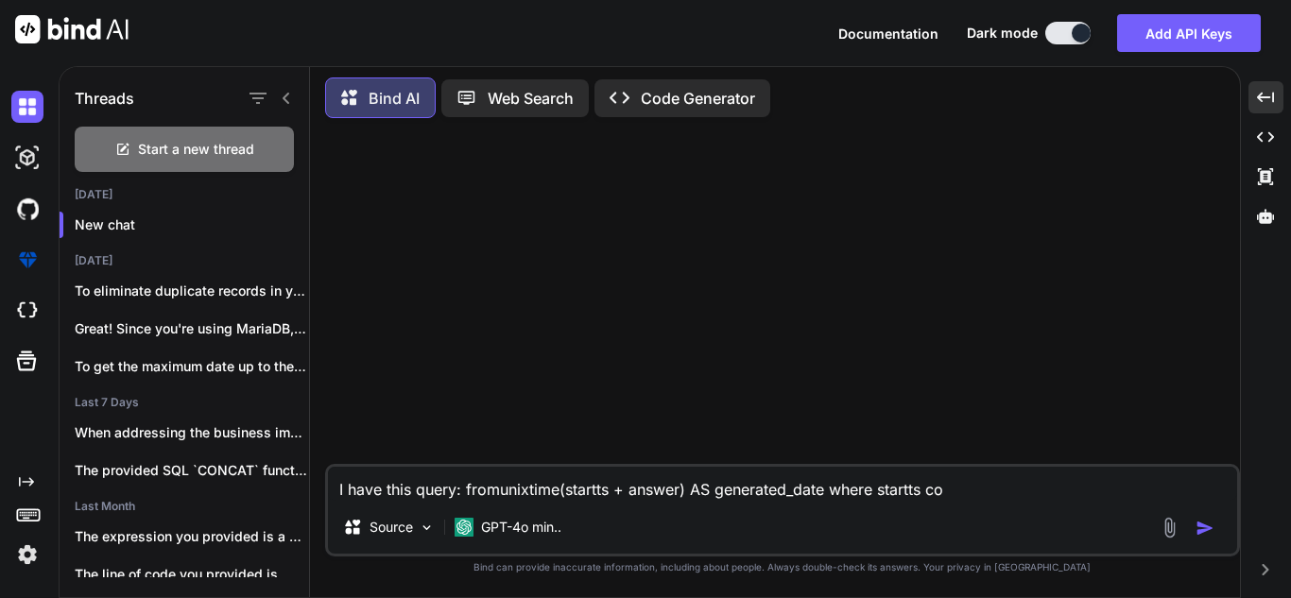
type textarea "I have this query: fromunixtime(startts + answer) AS generated_date where start…"
type textarea "x"
type textarea "I have this query: fromunixtime(startts + answer) AS generated_date where start…"
type textarea "x"
type textarea "I have this query: fromunixtime(startts + answer) AS generated_date where start…"
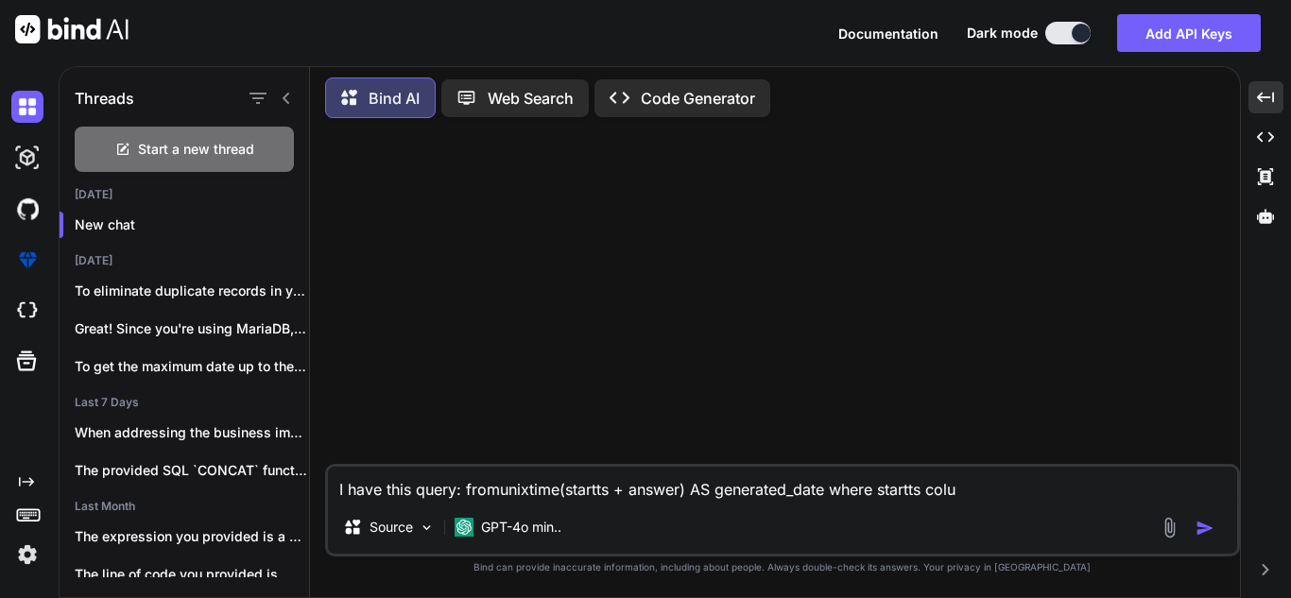
type textarea "x"
type textarea "I have this query: fromunixtime(startts + answer) AS generated_date where start…"
type textarea "x"
type textarea "I have this query: fromunixtime(startts + answer) AS generated_date where start…"
type textarea "x"
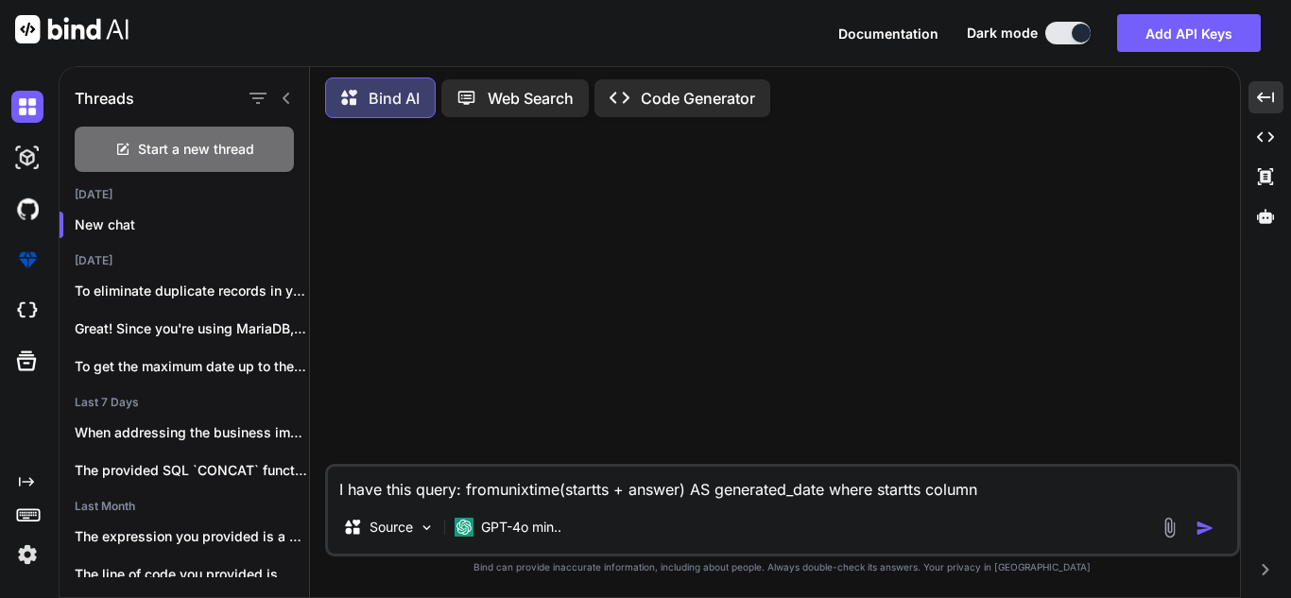
type textarea "I have this query: fromunixtime(startts + answer) AS generated_date where start…"
type textarea "x"
type textarea "I have this query: fromunixtime(startts + answer) AS generated_date where start…"
type textarea "x"
type textarea "I have this query: fromunixtime(startts + answer) AS generated_date where start…"
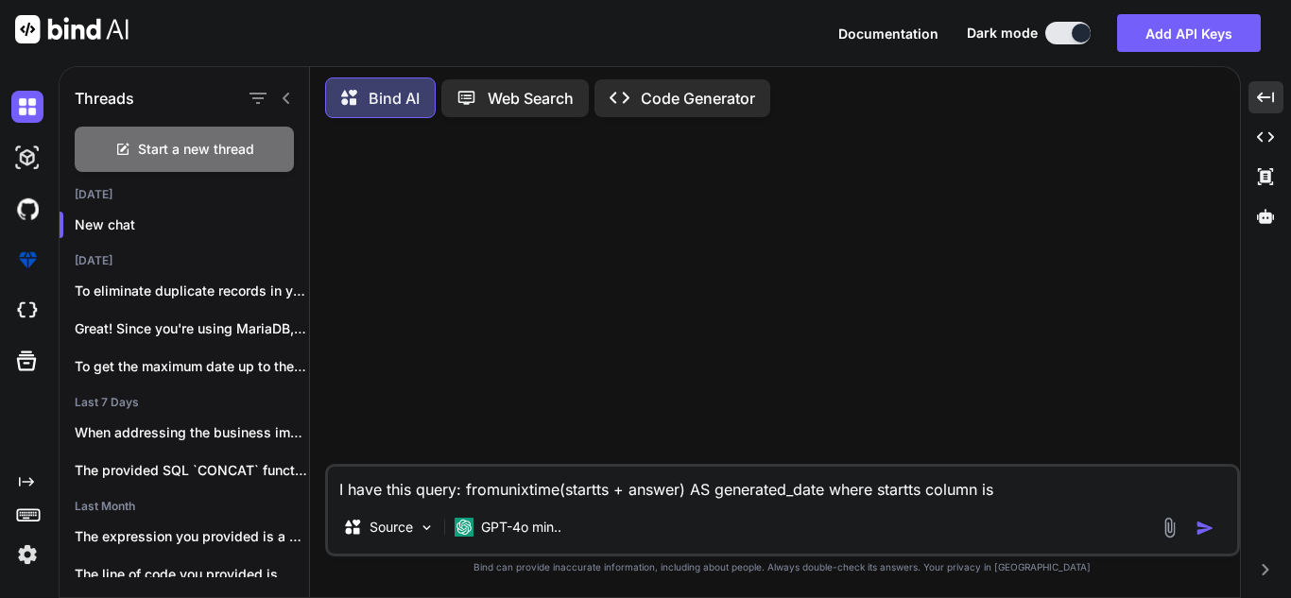
type textarea "x"
type textarea "I have this query: fromunixtime(startts + answer) AS generated_date where start…"
type textarea "x"
type textarea "I have this query: fromunixtime(startts + answer) AS generated_date where start…"
type textarea "x"
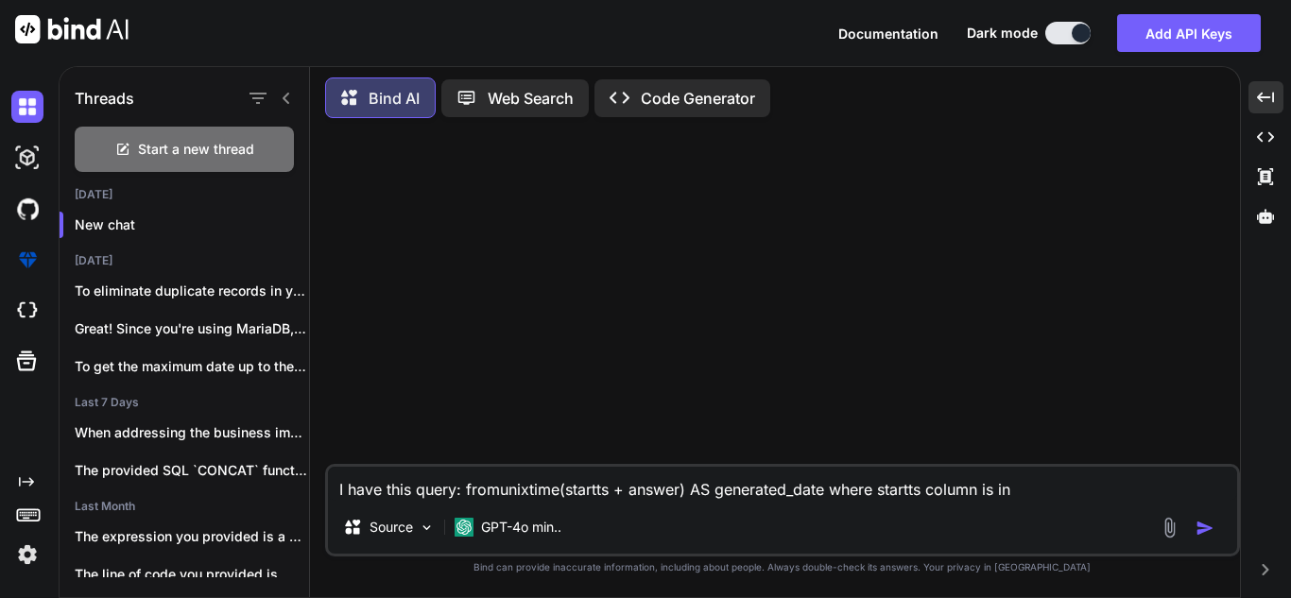
type textarea "I have this query: fromunixtime(startts + answer) AS generated_date where start…"
type textarea "x"
paste textarea "[DATE] 12:11:11.000"
type textarea "I have this query: fromunixtime(startts + answer) AS generated_date where start…"
type textarea "x"
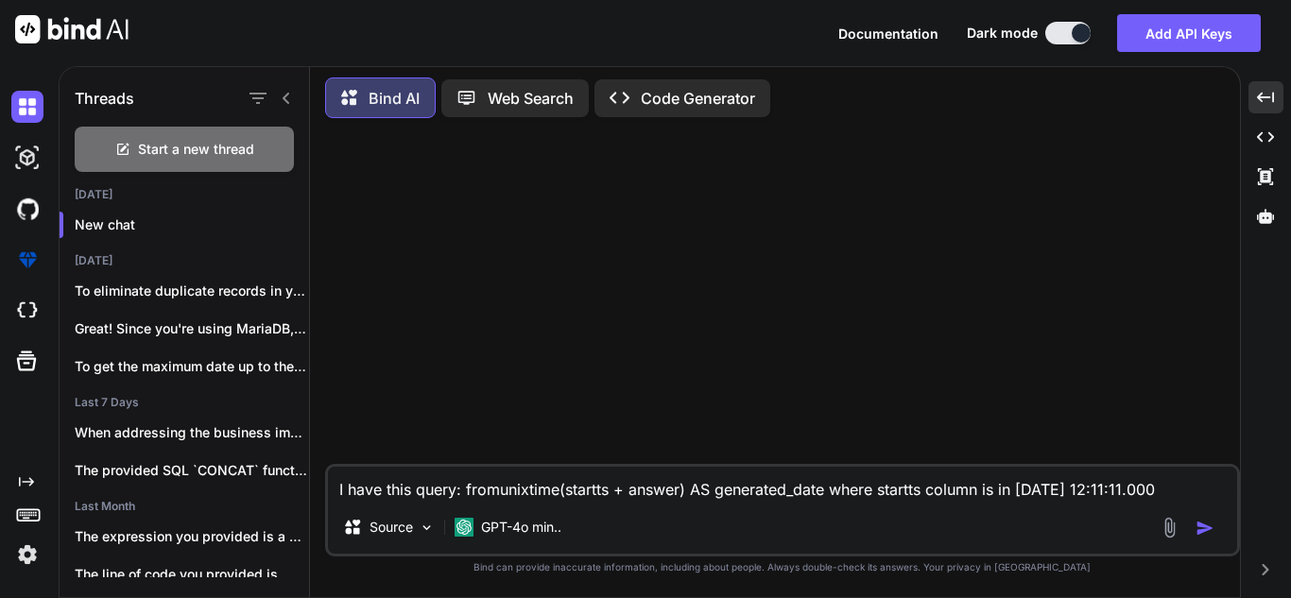
click at [1020, 488] on textarea "I have this query: fromunixtime(startts + answer) AS generated_date where start…" at bounding box center [782, 484] width 909 height 34
type textarea "I have this query: fromunixtime(startts + answer) AS generated_date where start…"
type textarea "x"
type textarea "I have this query: fromunixtime(startts + answer) AS generated_date where start…"
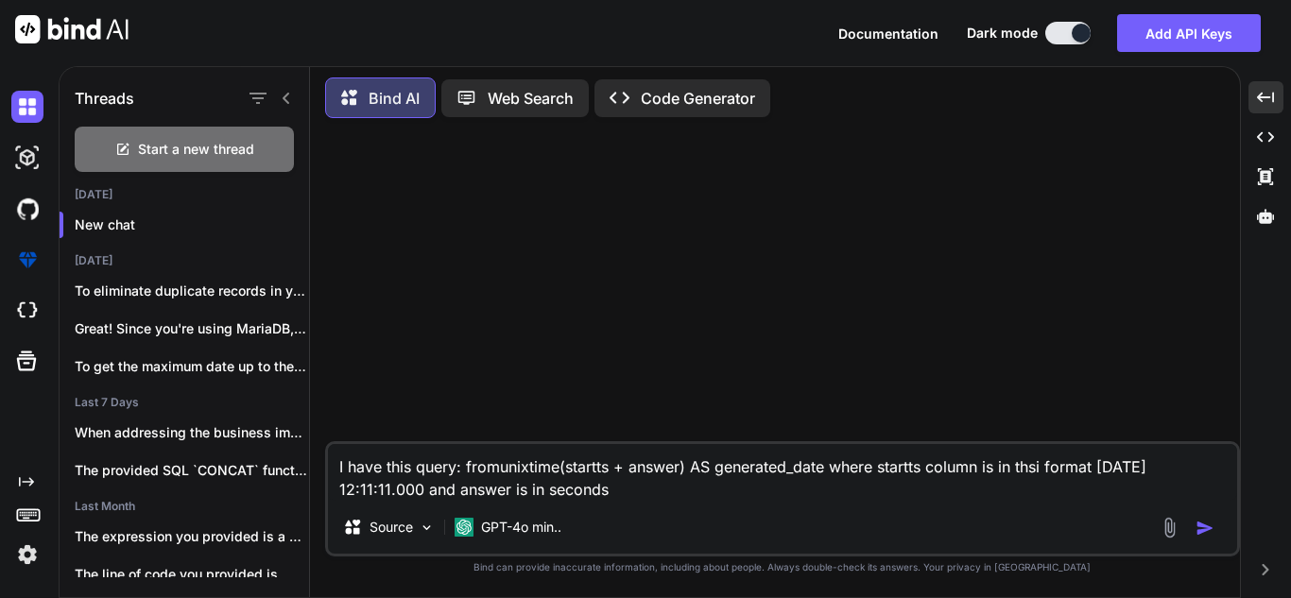
click at [850, 492] on textarea "I have this query: fromunixtime(startts + answer) AS generated_date where start…" at bounding box center [782, 472] width 909 height 57
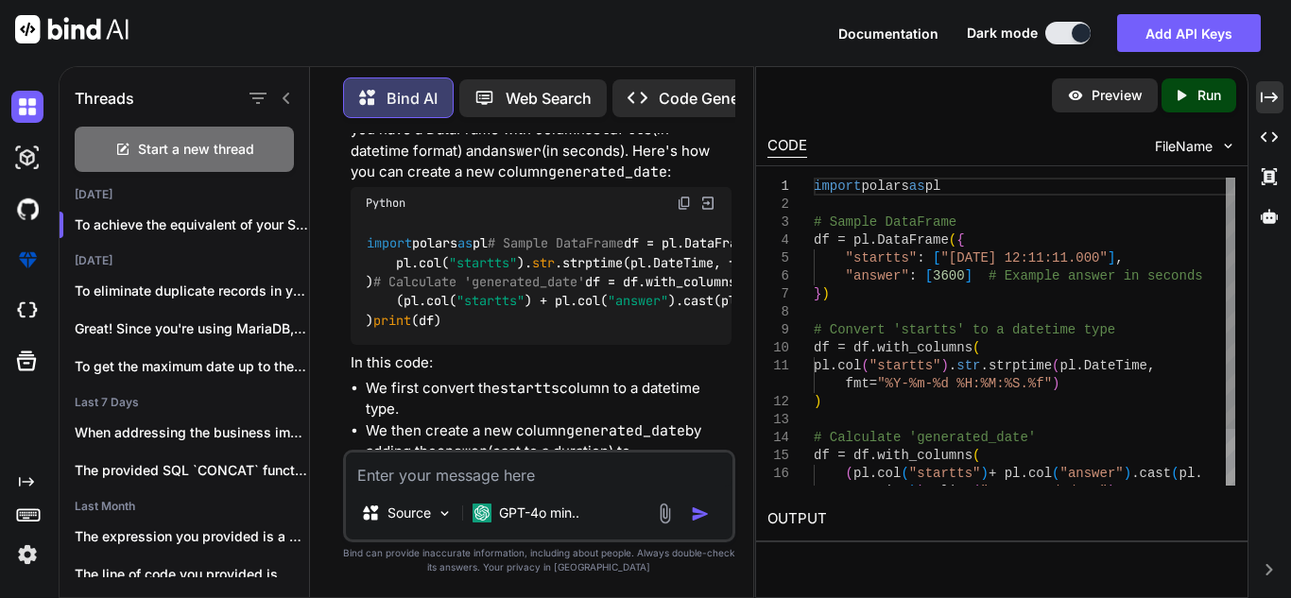
scroll to position [283, 0]
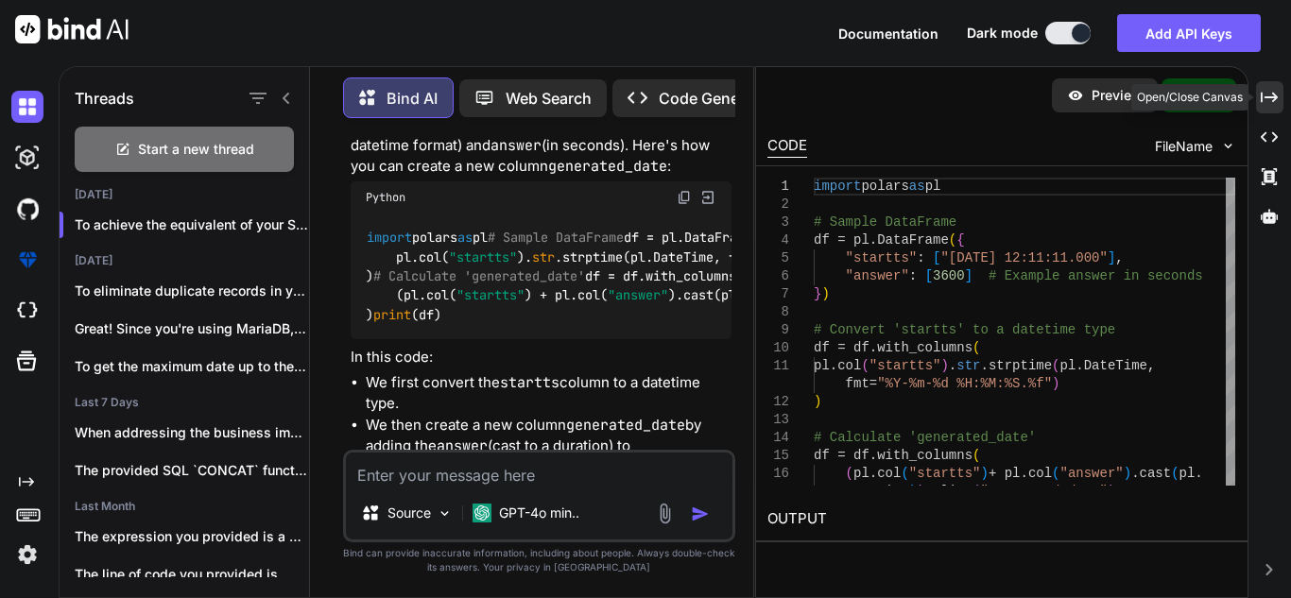
click at [1274, 93] on icon "Created with Pixso." at bounding box center [1268, 97] width 17 height 17
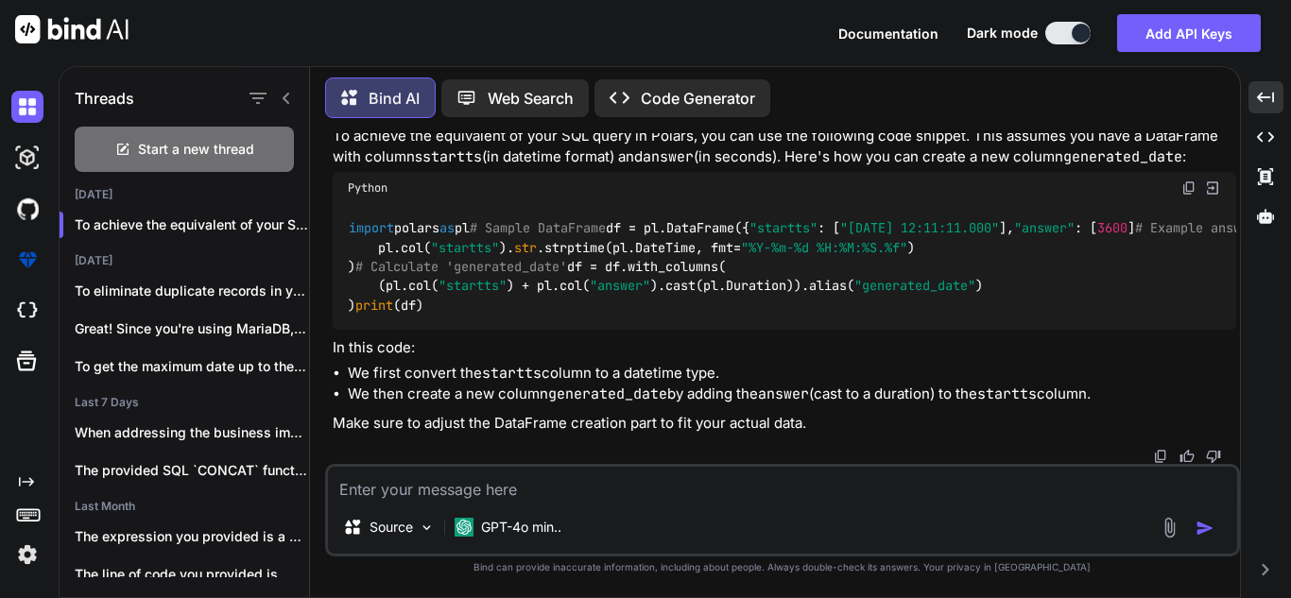
scroll to position [247, 0]
click at [769, 489] on textarea at bounding box center [782, 484] width 909 height 34
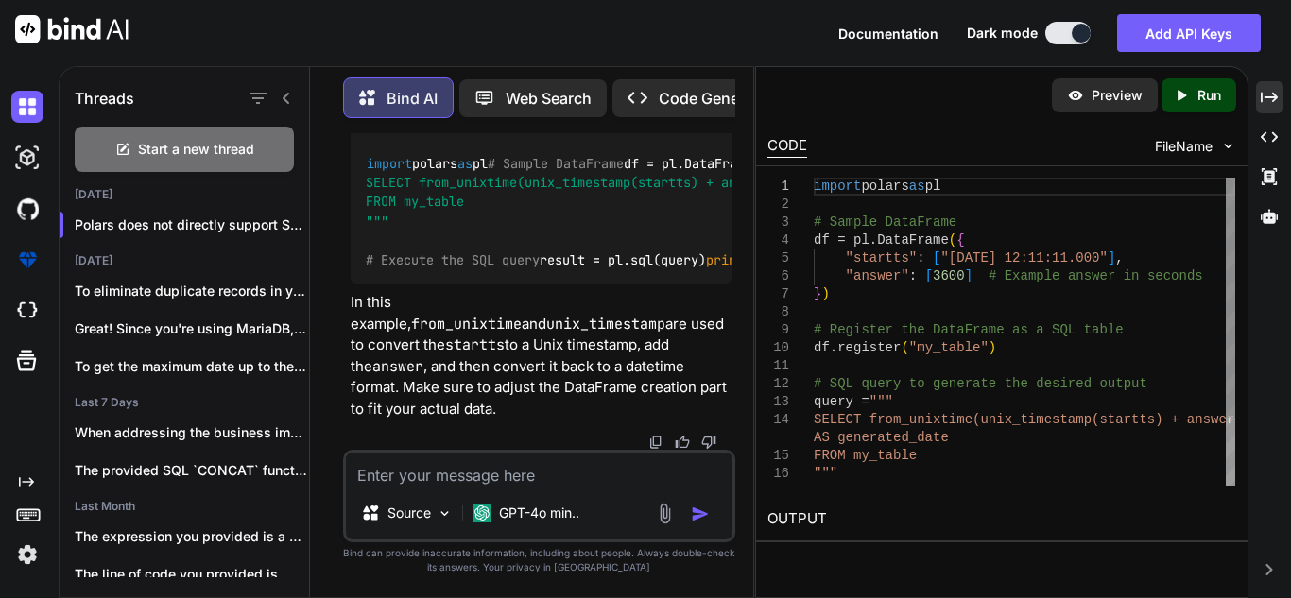
scroll to position [1224, 0]
click at [1277, 99] on icon "Created with Pixso." at bounding box center [1268, 97] width 17 height 17
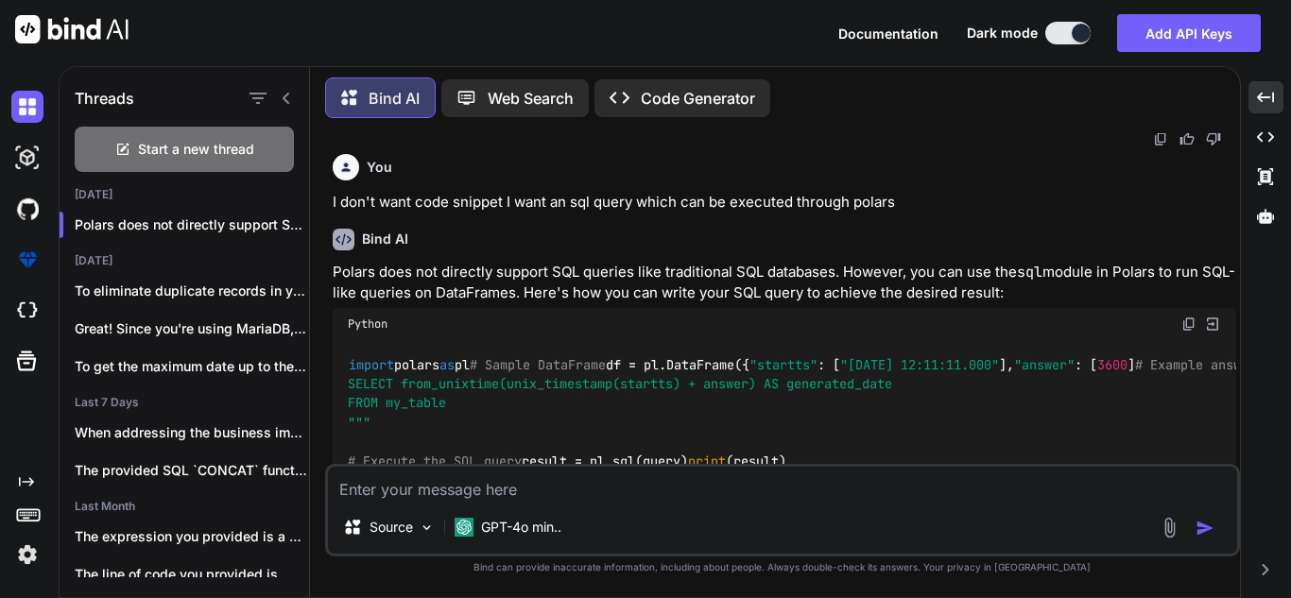
scroll to position [294, 0]
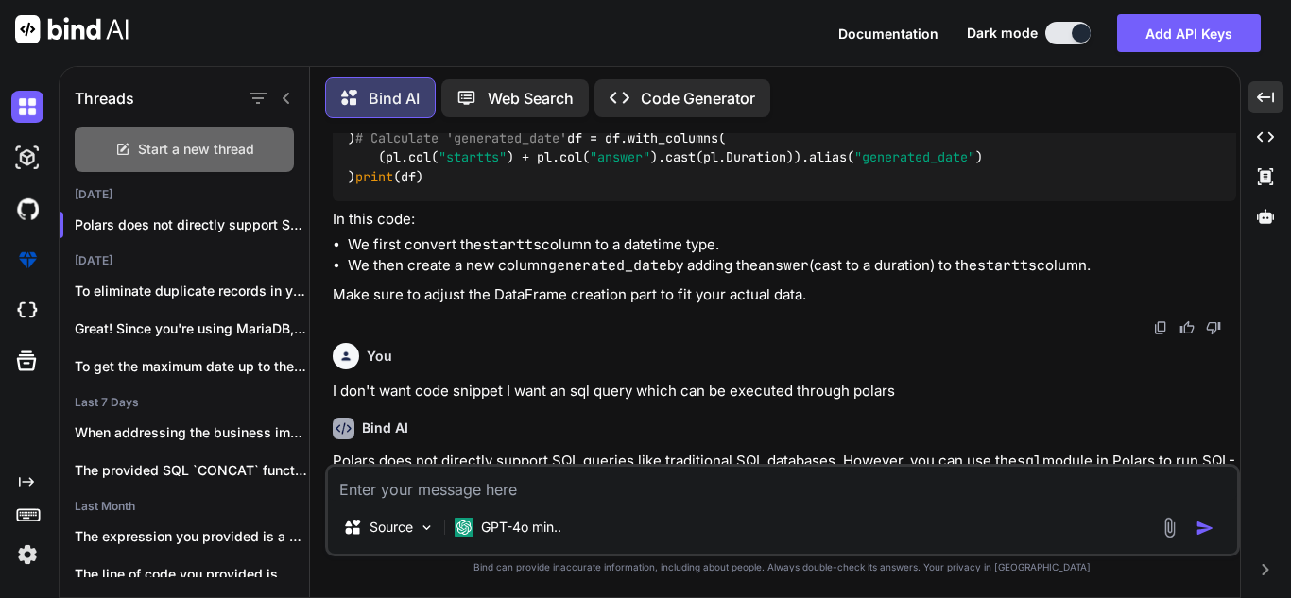
click at [242, 149] on span "Start a new thread" at bounding box center [196, 149] width 116 height 19
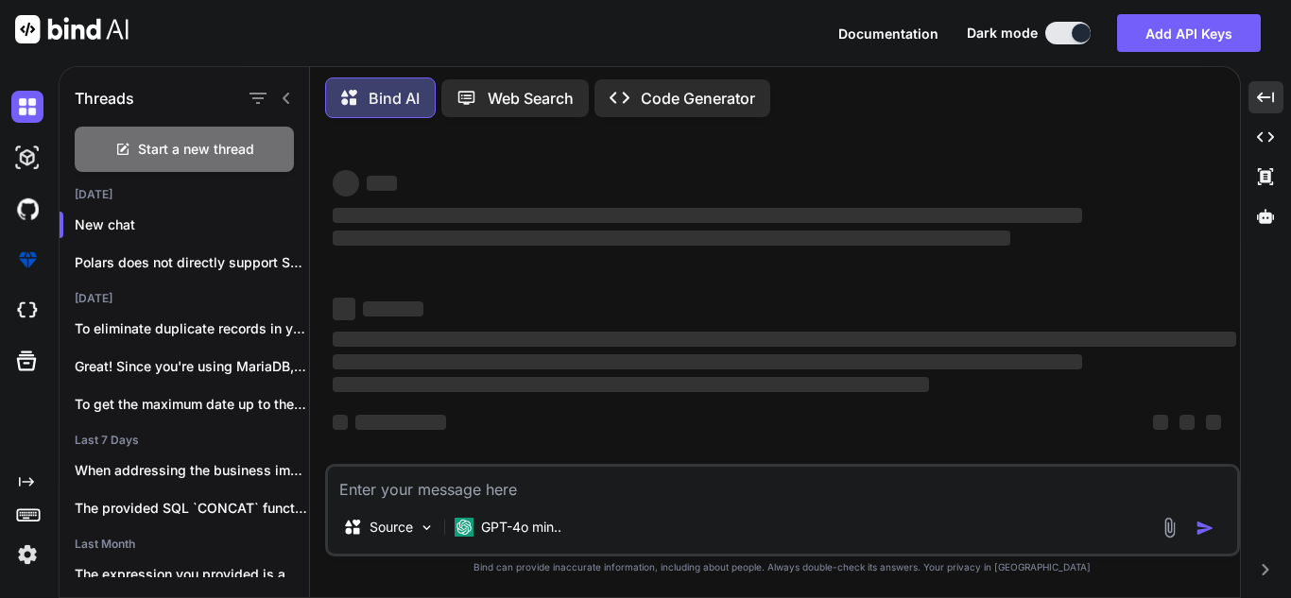
scroll to position [4, 0]
click at [487, 481] on textarea at bounding box center [782, 484] width 909 height 34
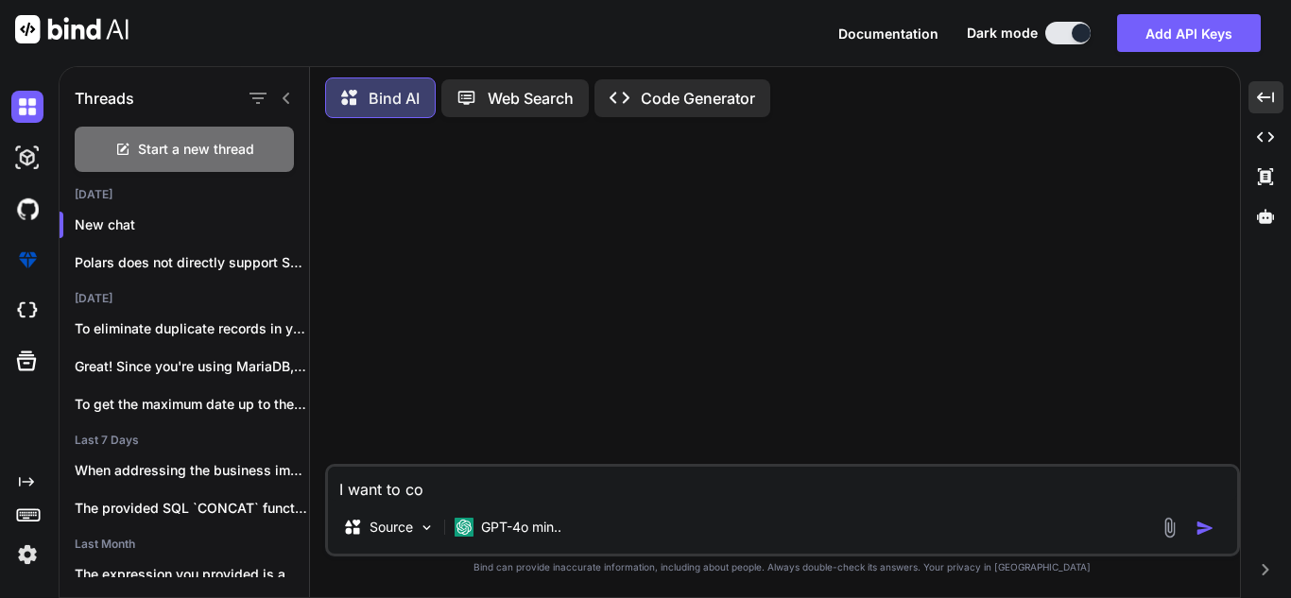
scroll to position [0, 0]
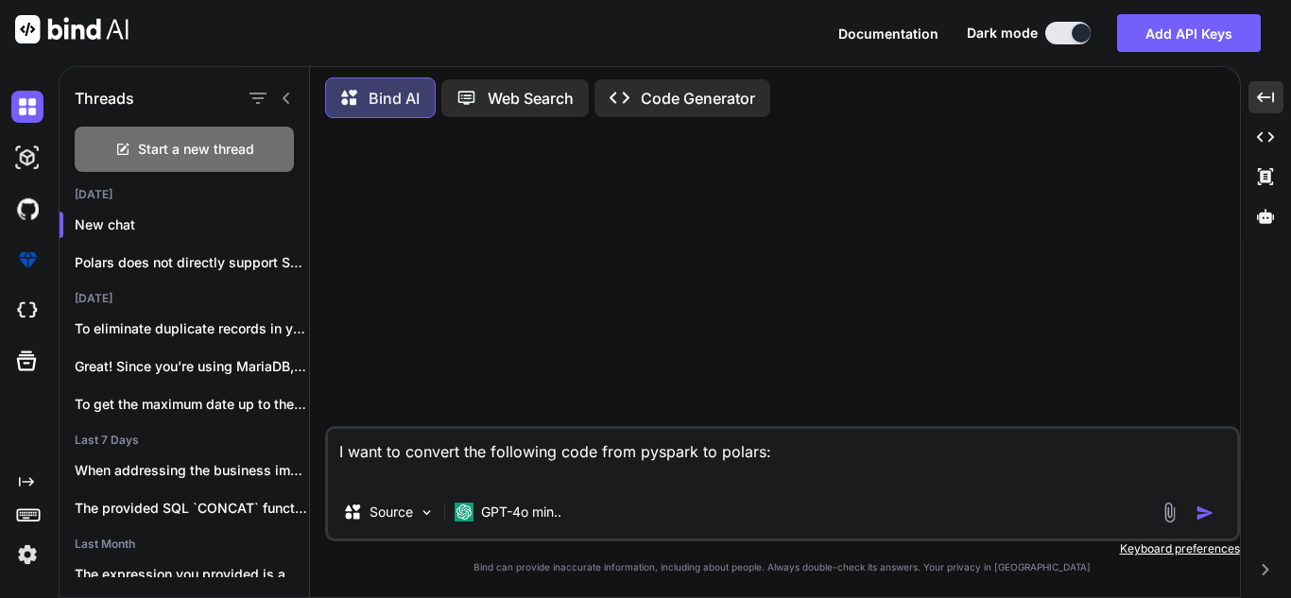
paste textarea "# [PERSON_NAME]: Business case function for json parse def get_BC_values(df, sp…"
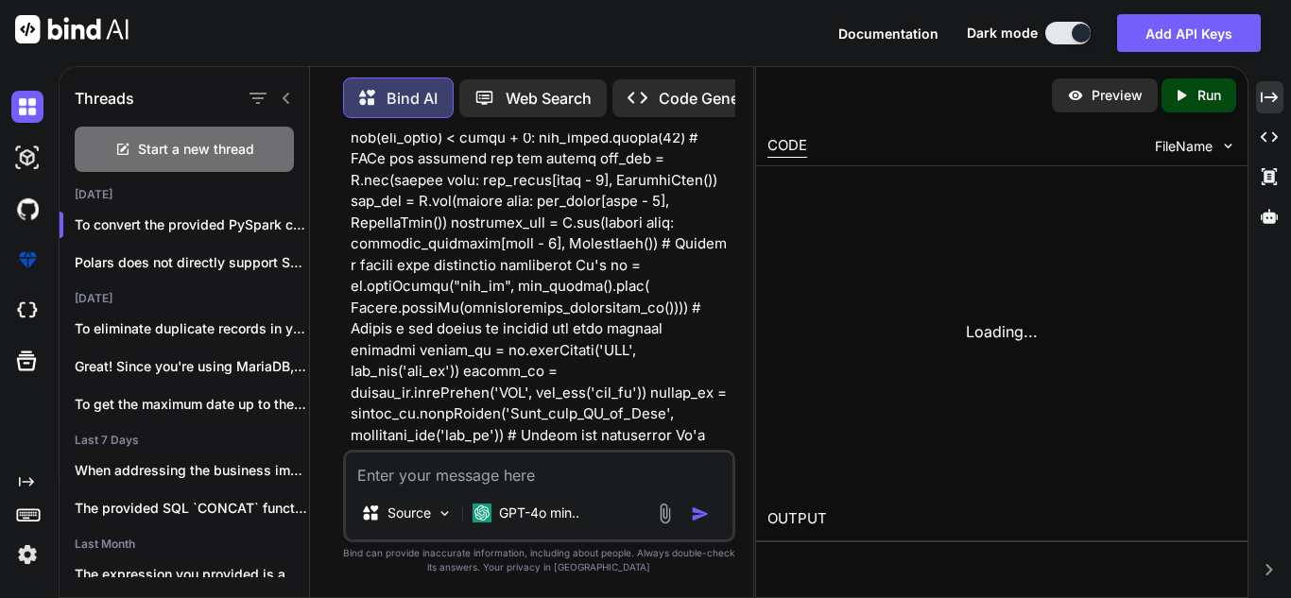
scroll to position [1688, 0]
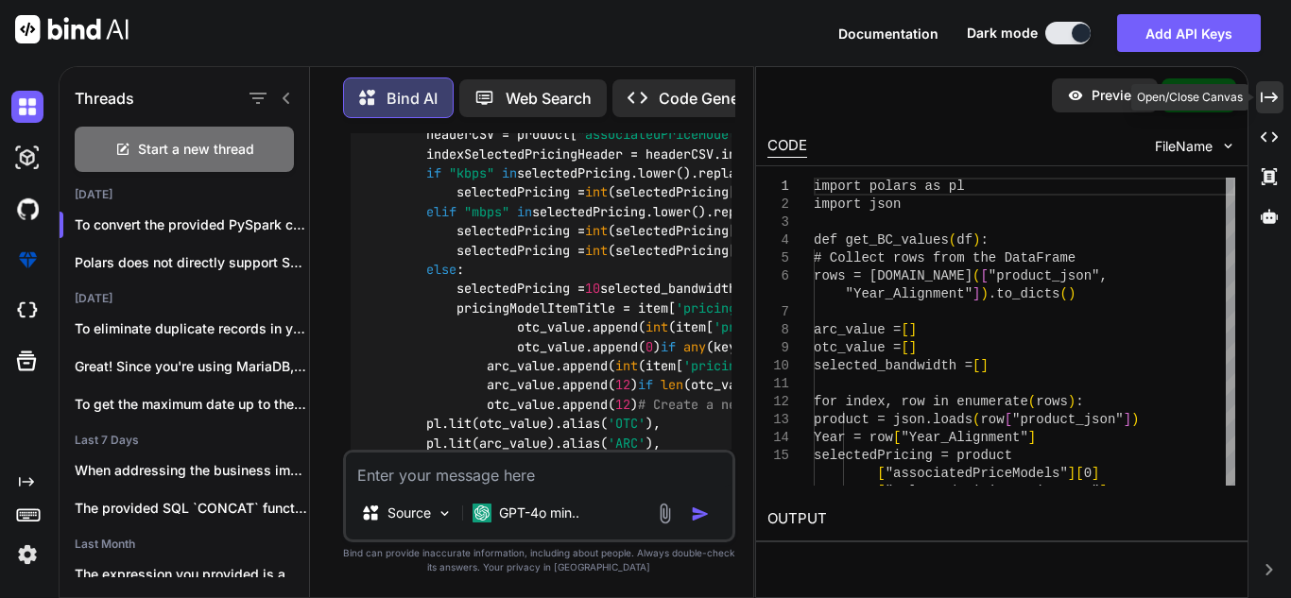
click at [1266, 94] on icon "Created with Pixso." at bounding box center [1268, 97] width 17 height 17
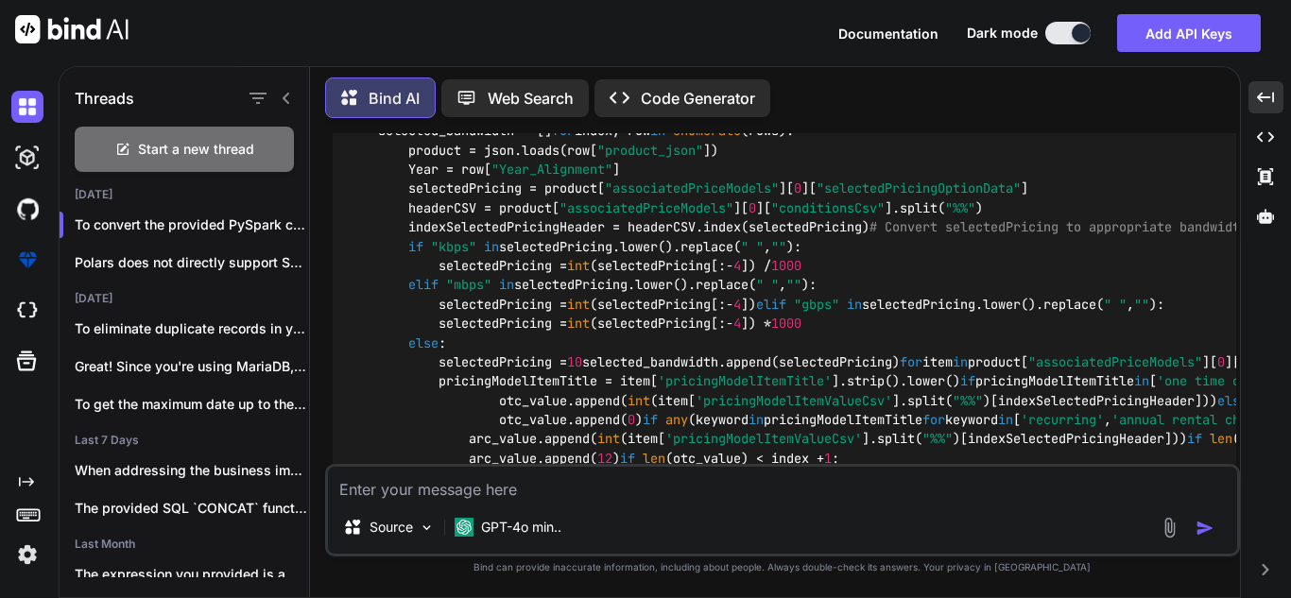
scroll to position [597, 0]
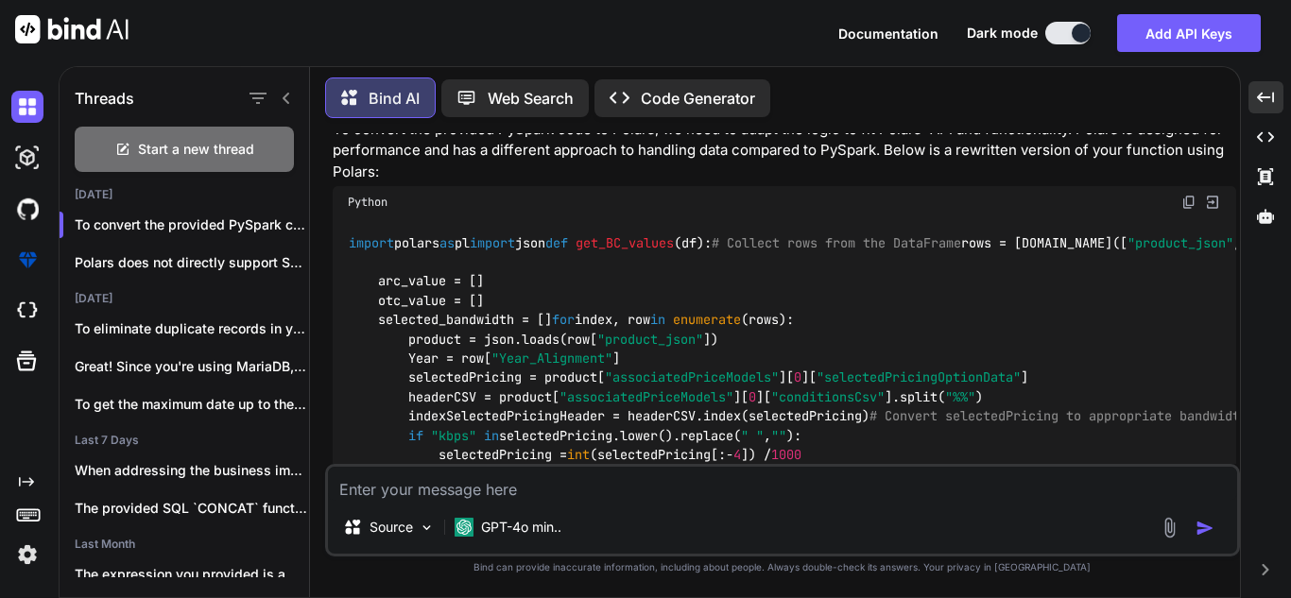
click at [1192, 201] on img at bounding box center [1188, 202] width 15 height 15
